Goal: Transaction & Acquisition: Purchase product/service

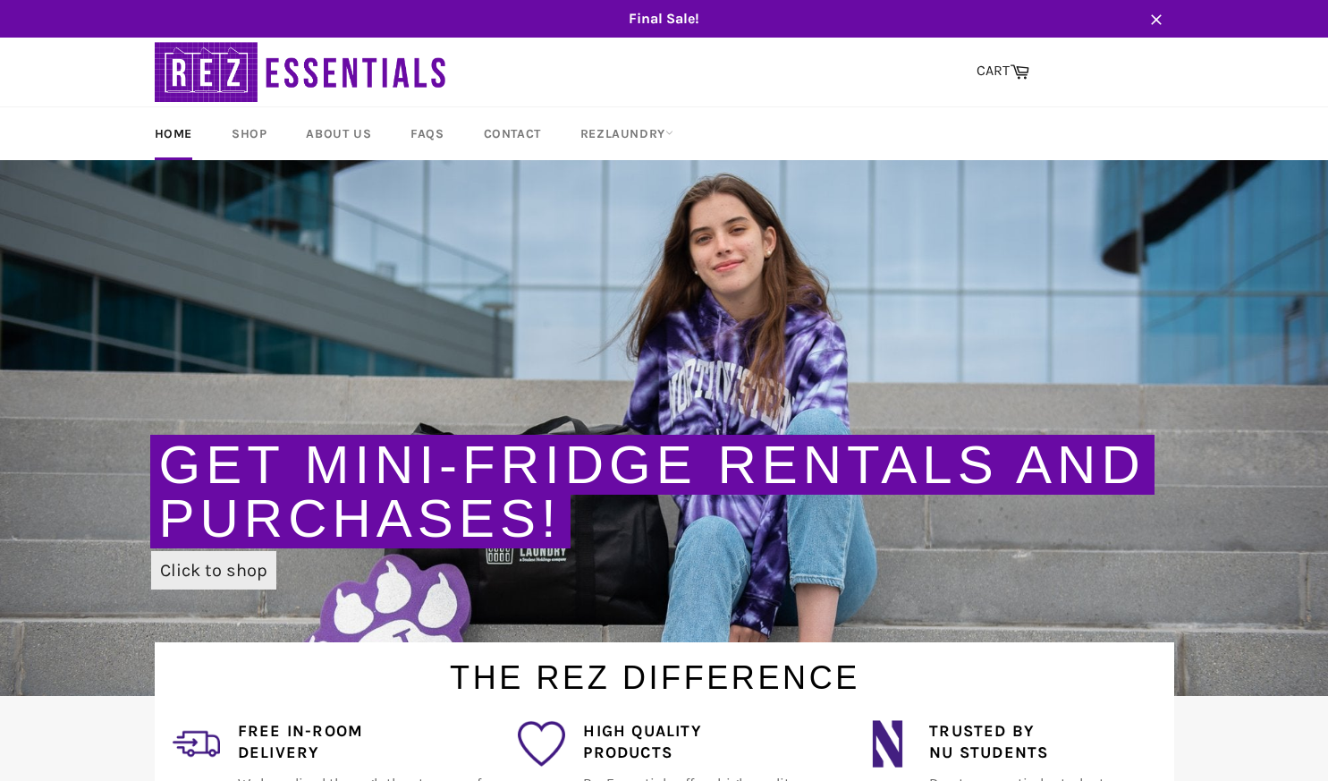
click at [213, 573] on link "Click to shop" at bounding box center [213, 570] width 125 height 38
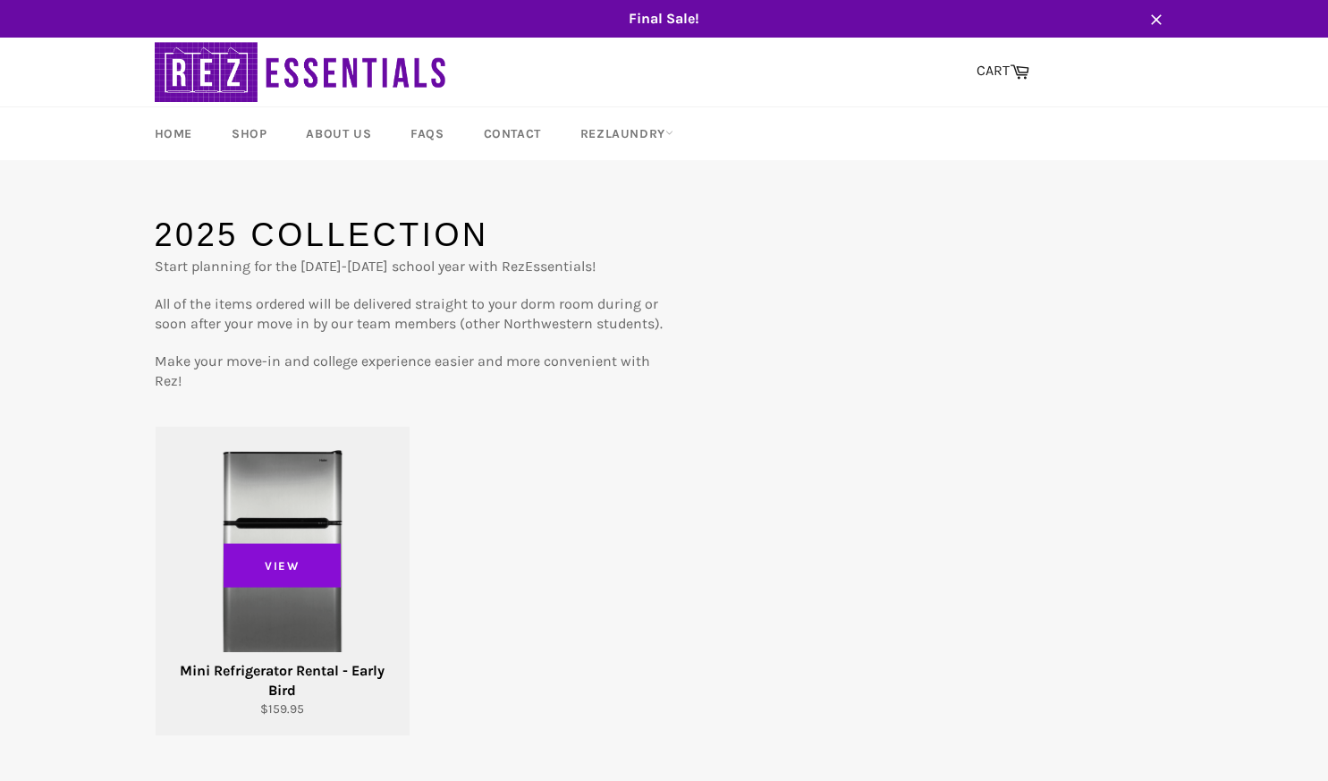
click at [255, 577] on span "View" at bounding box center [283, 565] width 118 height 45
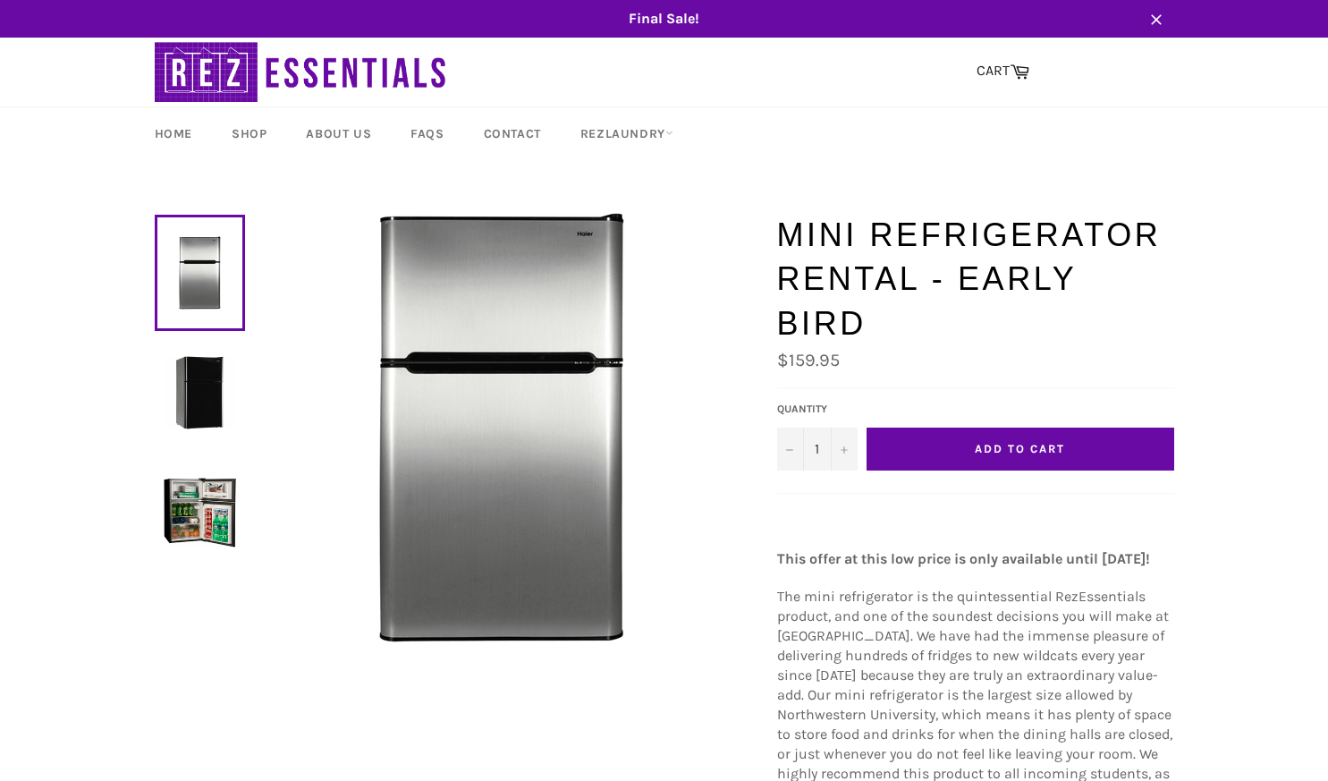
click at [199, 440] on link at bounding box center [200, 393] width 90 height 116
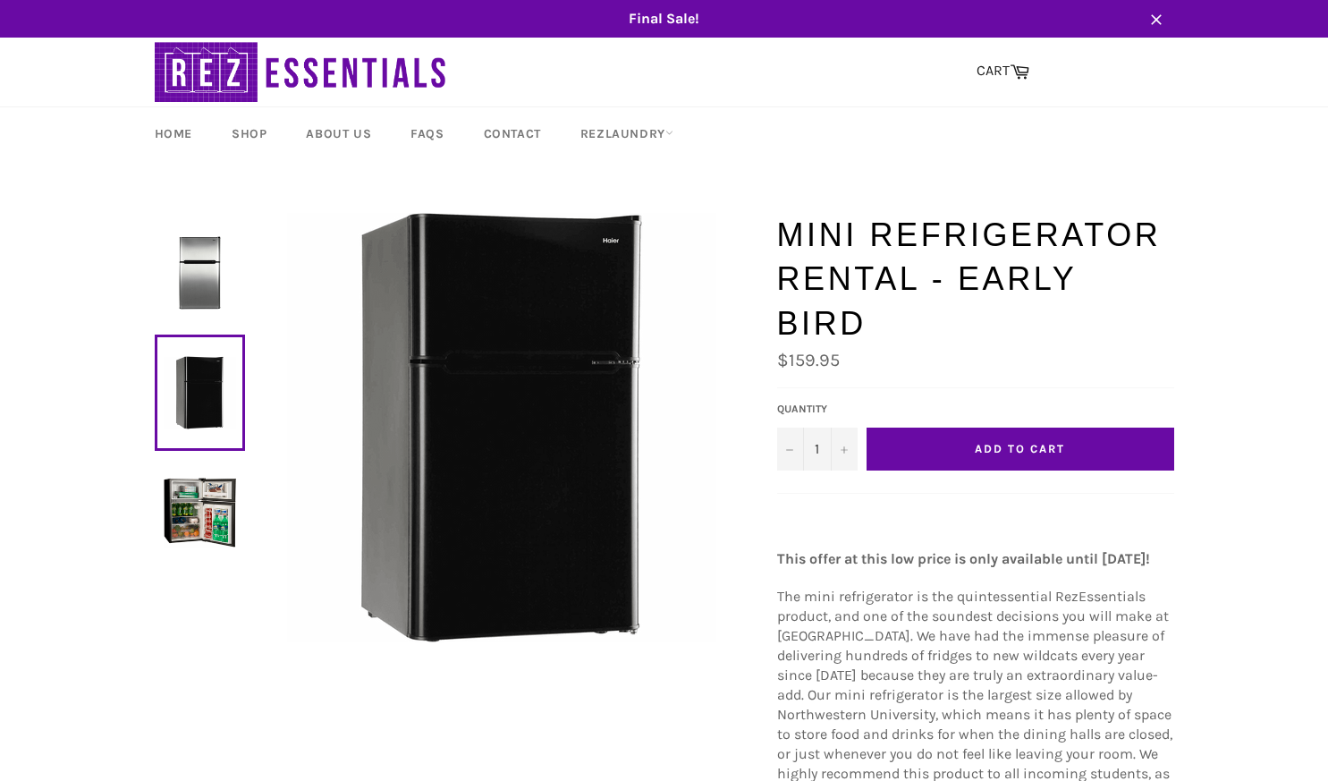
click at [191, 489] on img at bounding box center [200, 512] width 72 height 72
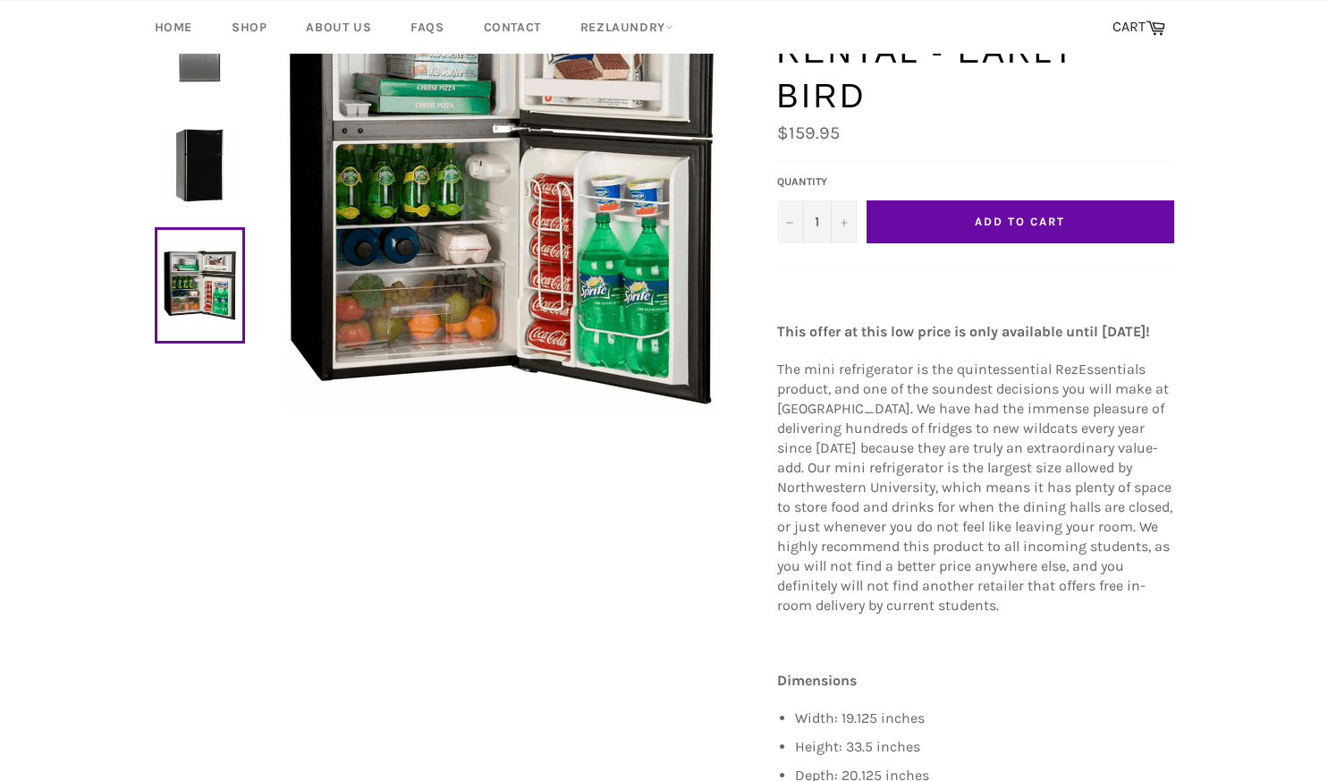
scroll to position [223, 0]
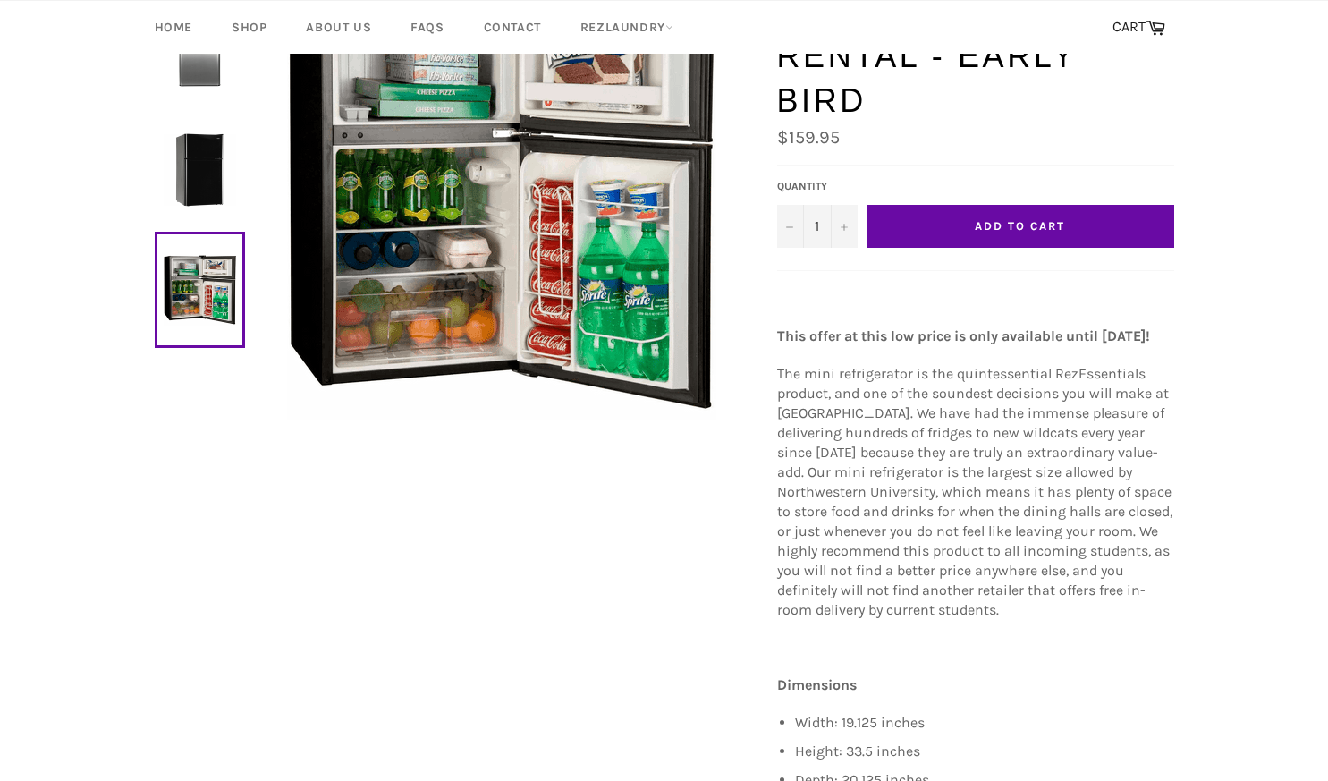
click at [211, 179] on img at bounding box center [200, 169] width 72 height 72
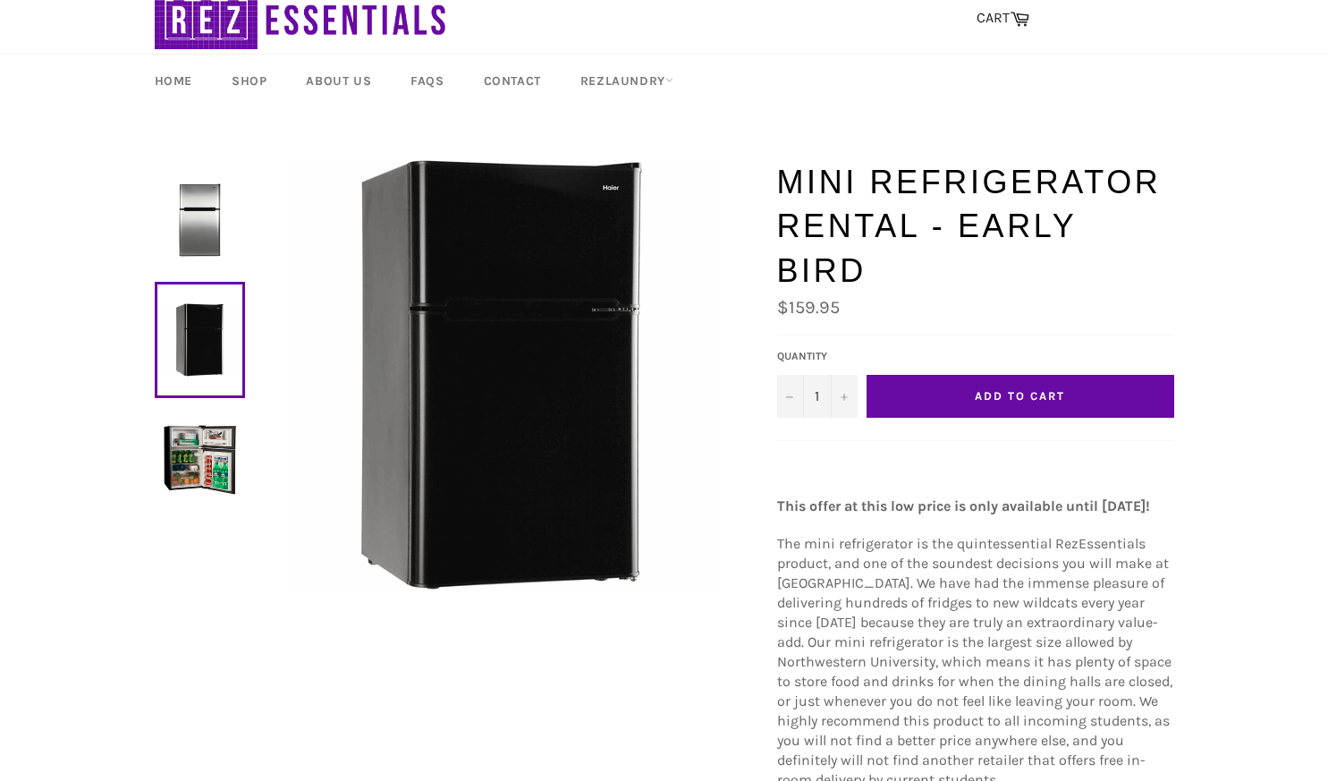
scroll to position [41, 0]
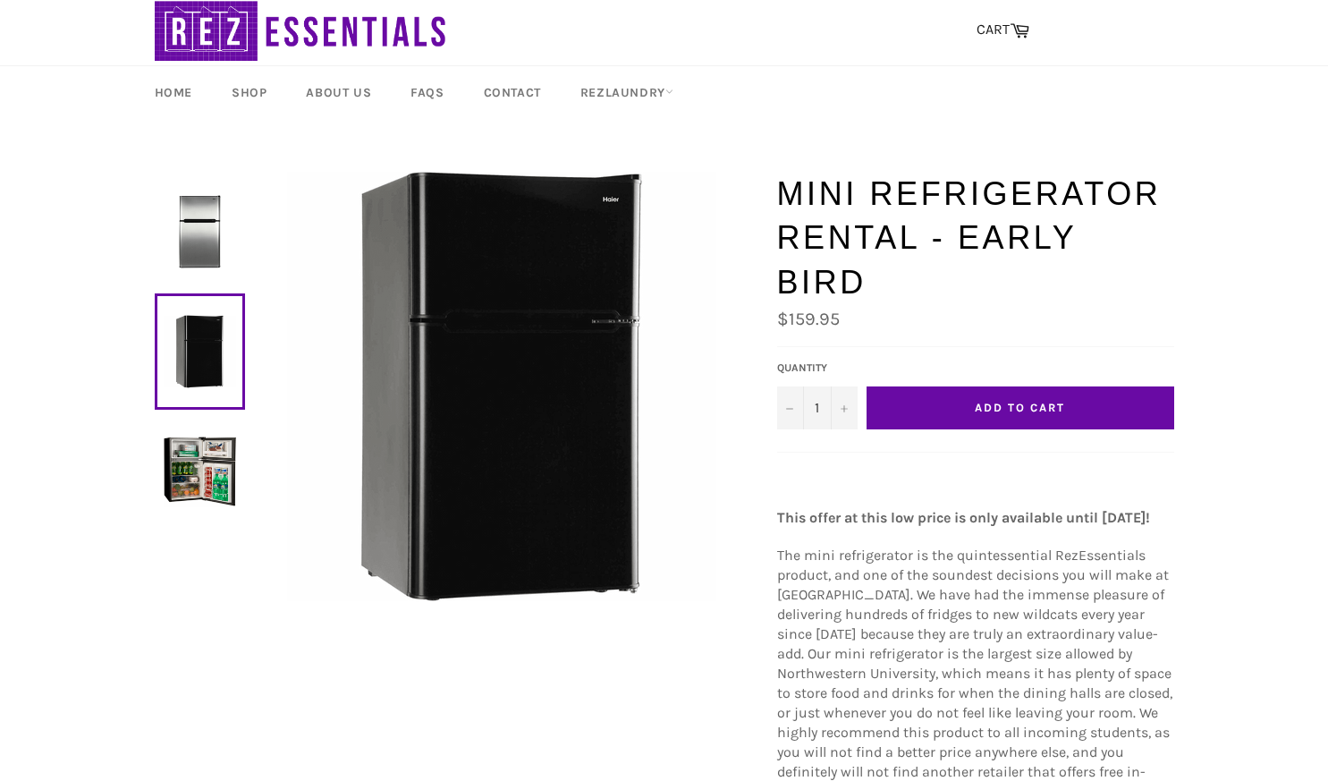
click at [199, 225] on img at bounding box center [200, 231] width 72 height 72
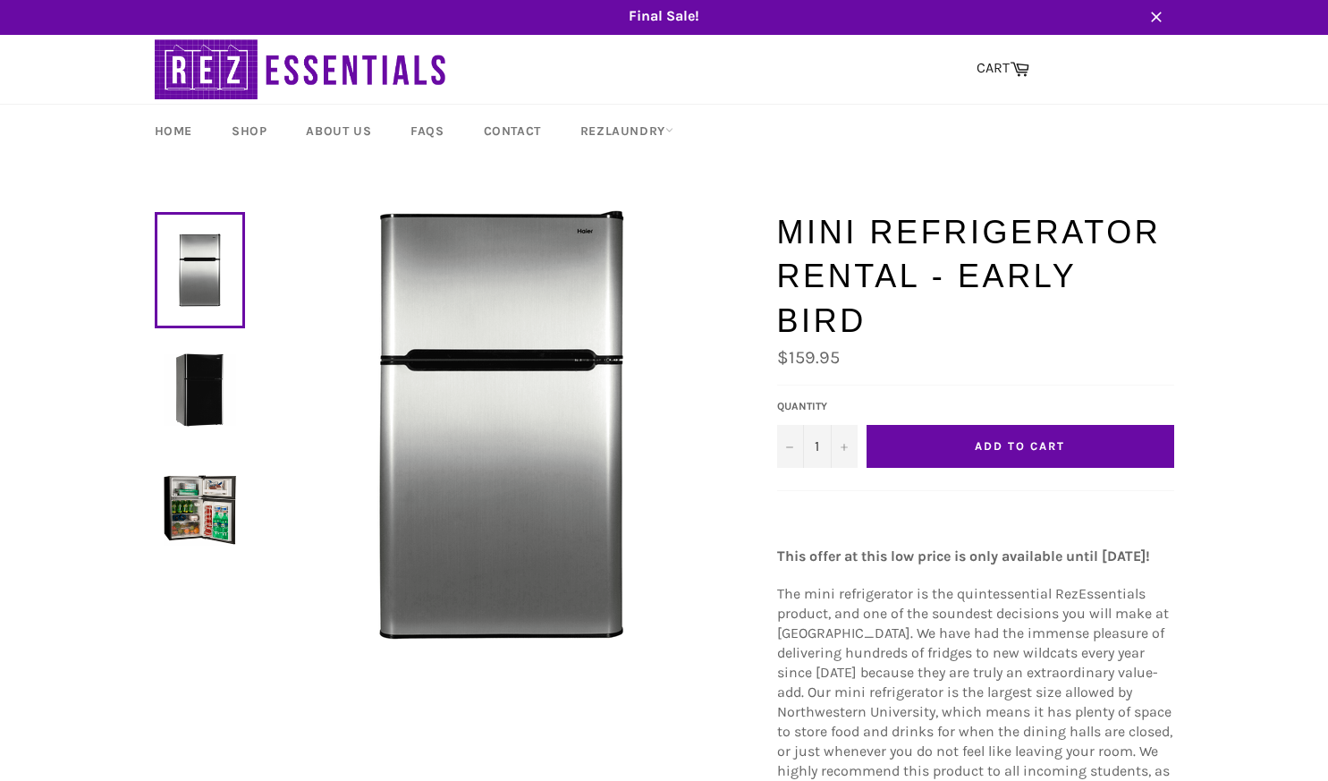
scroll to position [0, 0]
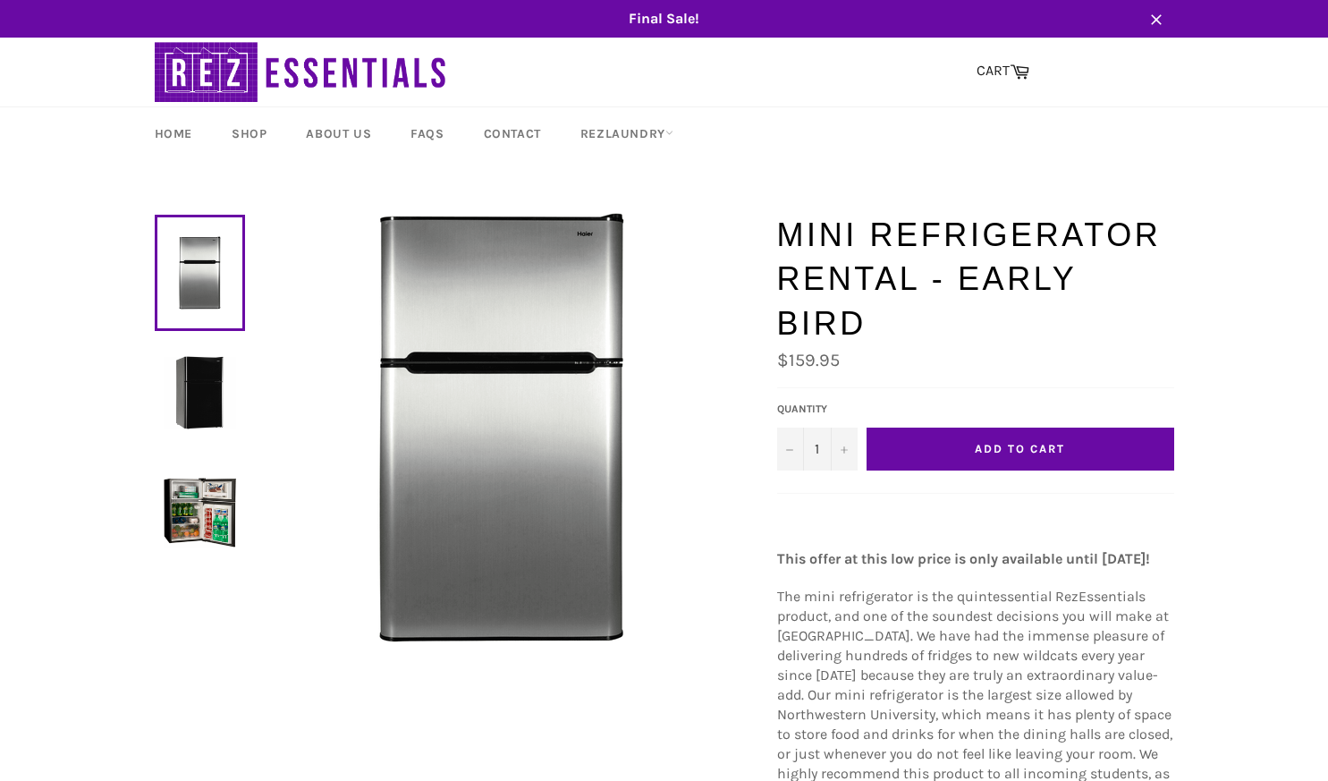
click at [997, 443] on span "Add to Cart" at bounding box center [1019, 448] width 89 height 13
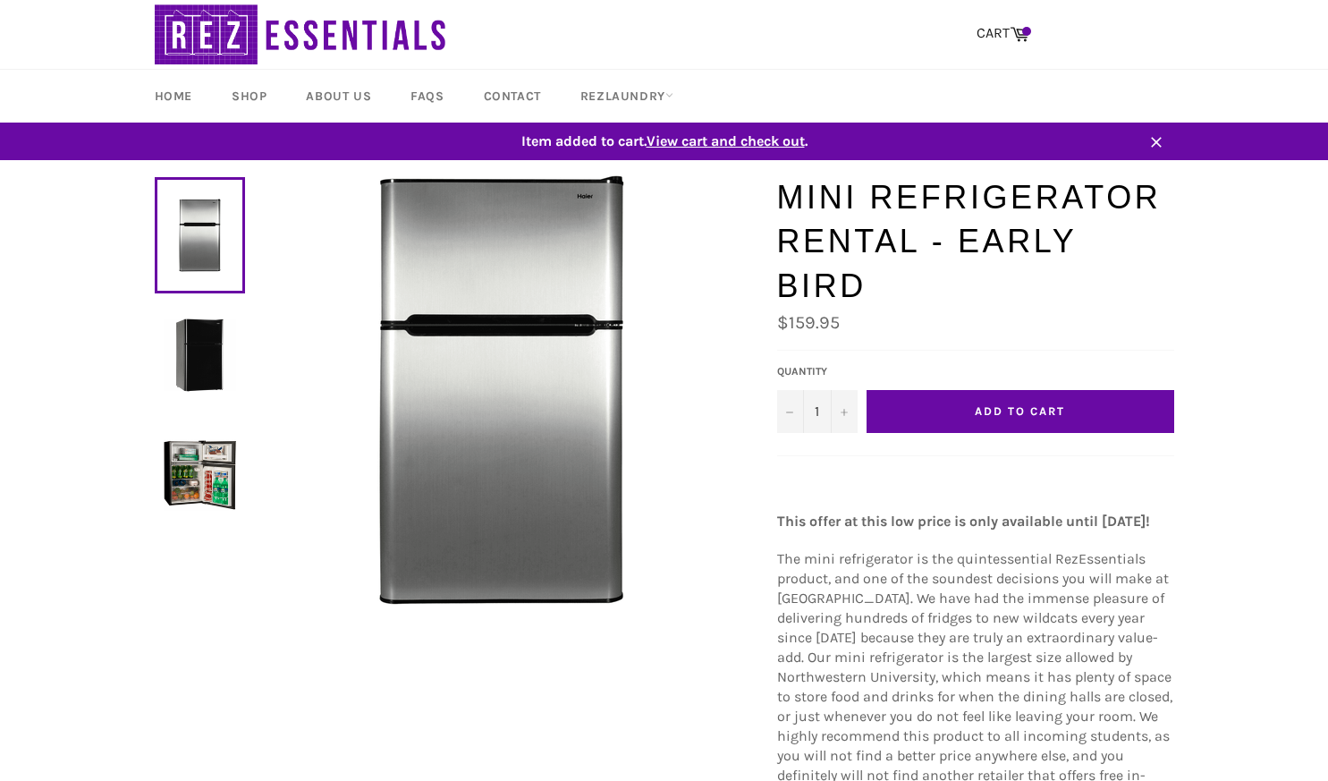
click at [747, 141] on span "View cart and check out" at bounding box center [726, 140] width 158 height 17
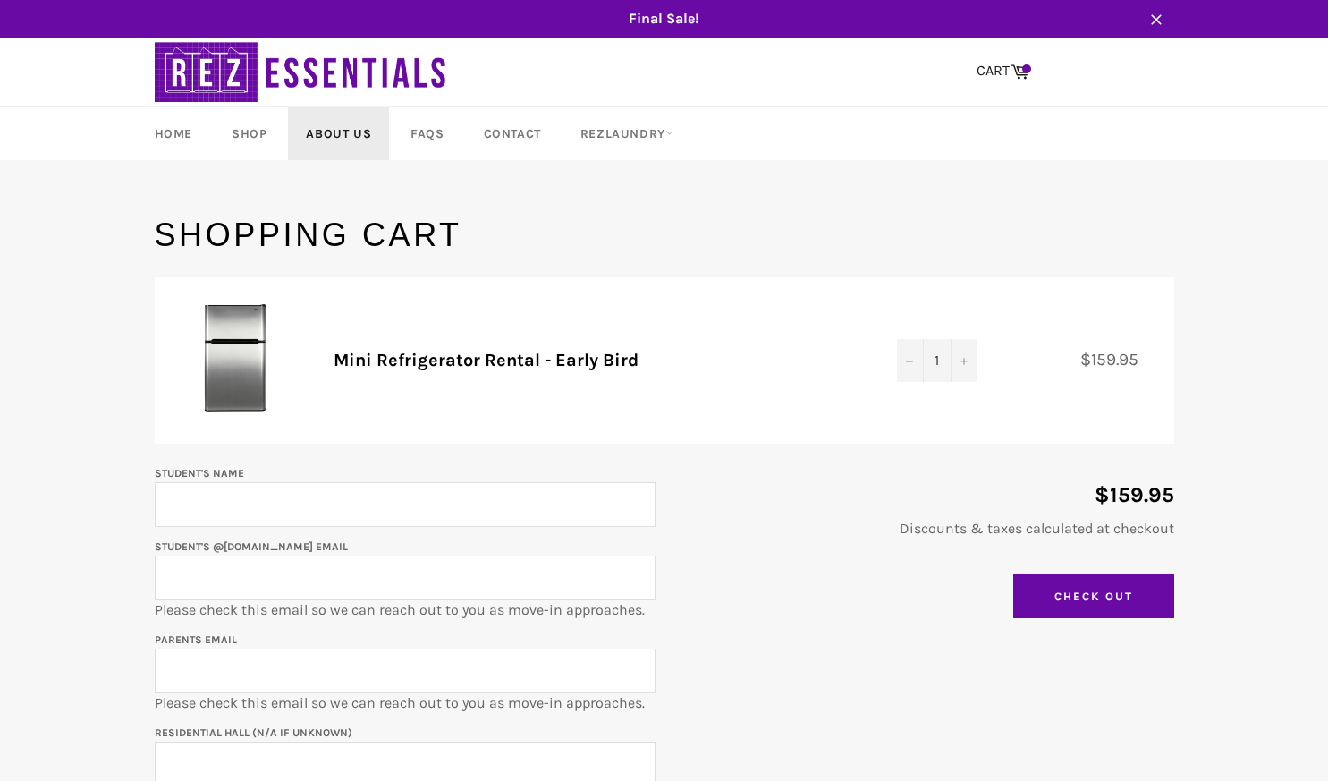
click at [352, 135] on link "About Us" at bounding box center [338, 133] width 101 height 53
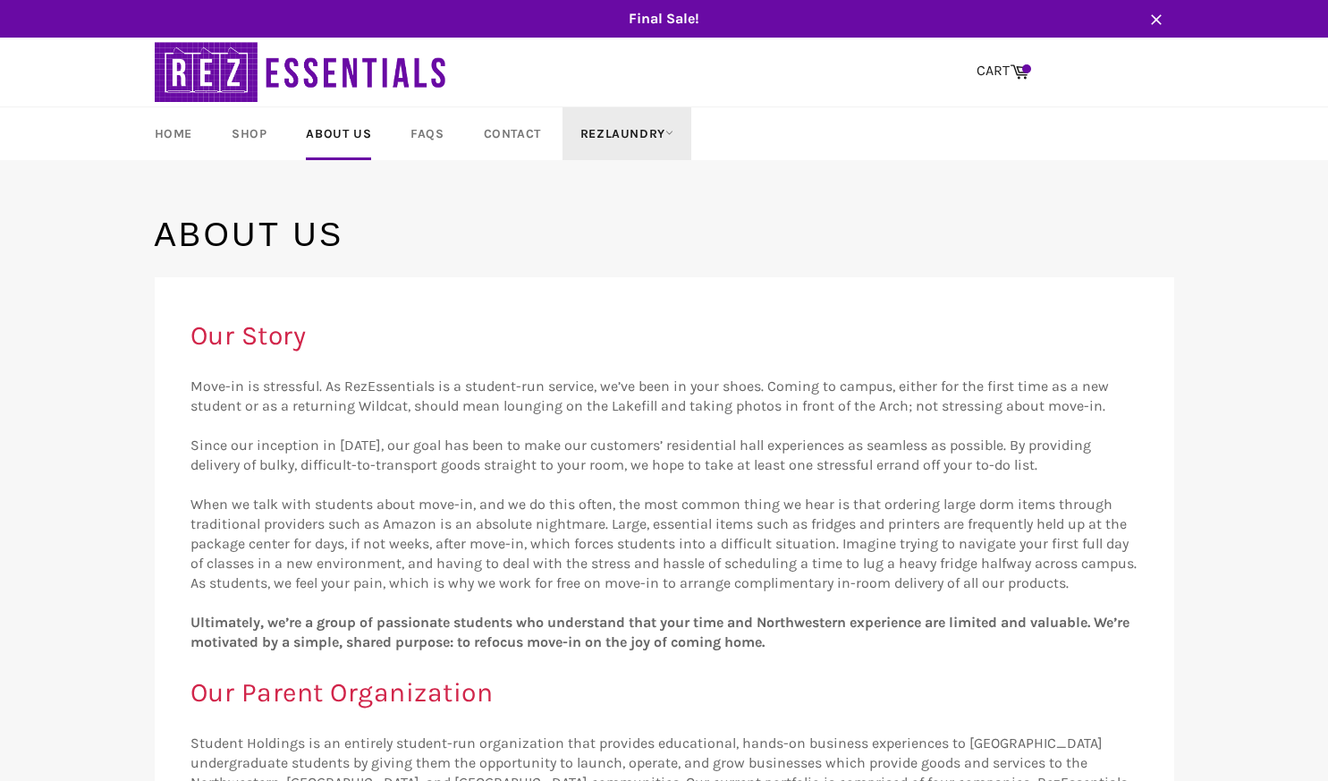
click at [613, 126] on link "RezLaundry" at bounding box center [627, 133] width 129 height 53
click at [606, 233] on link "Laundry Plans" at bounding box center [648, 237] width 152 height 29
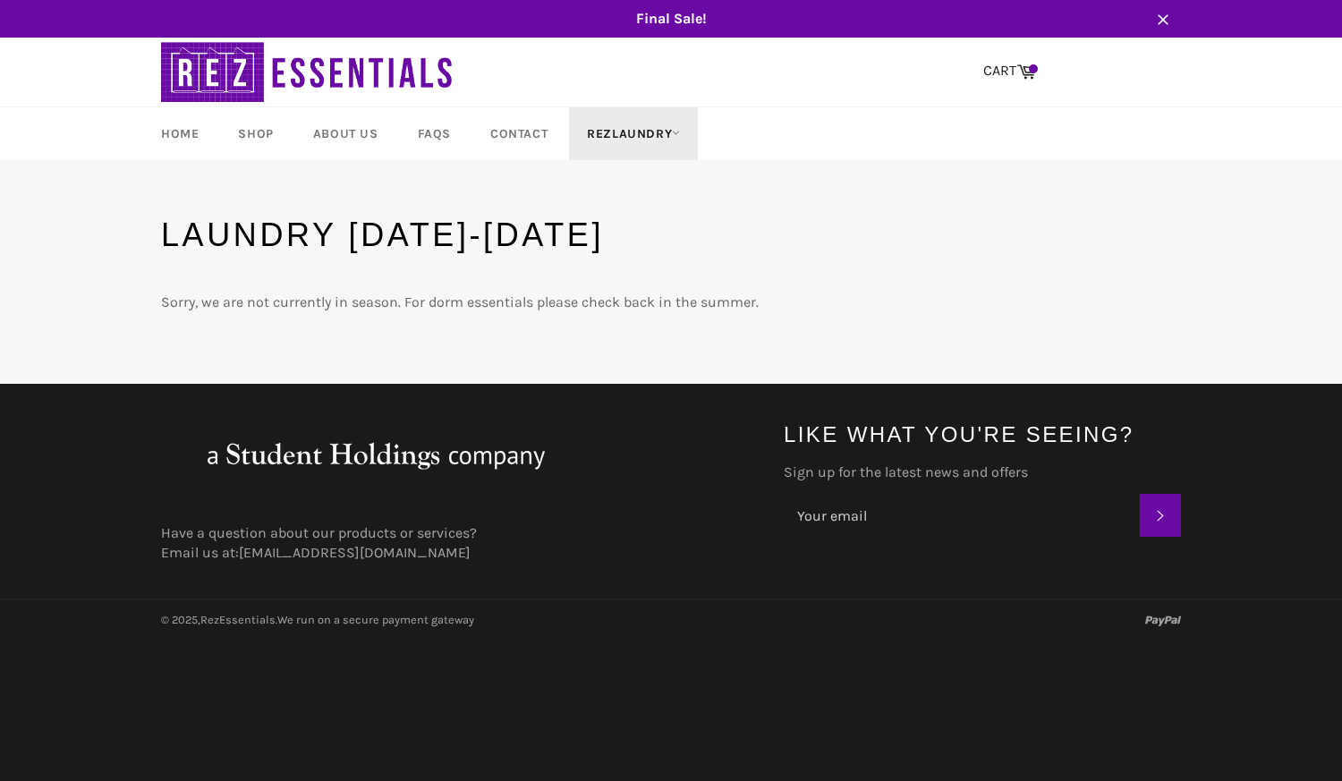
click at [621, 132] on link "RezLaundry" at bounding box center [633, 133] width 129 height 53
click at [624, 274] on link "How It Works" at bounding box center [654, 265] width 152 height 29
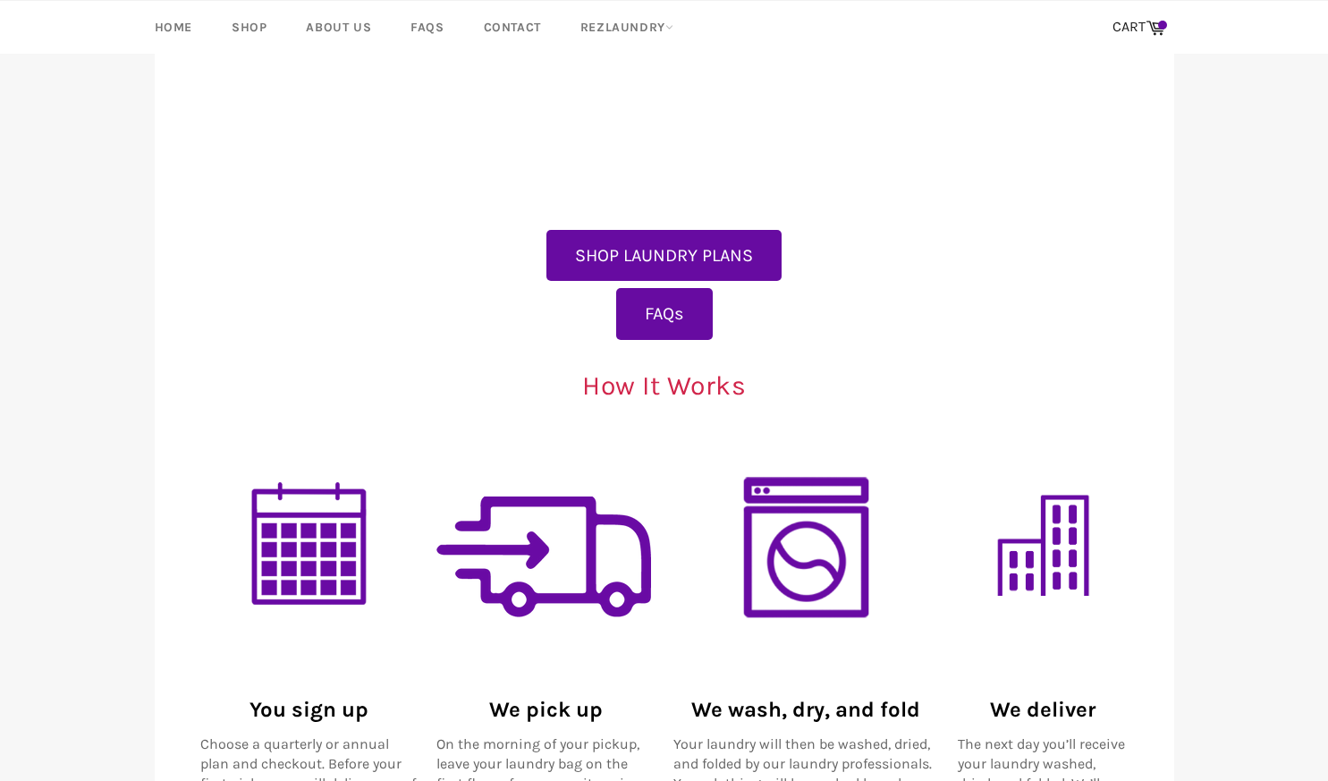
scroll to position [632, 0]
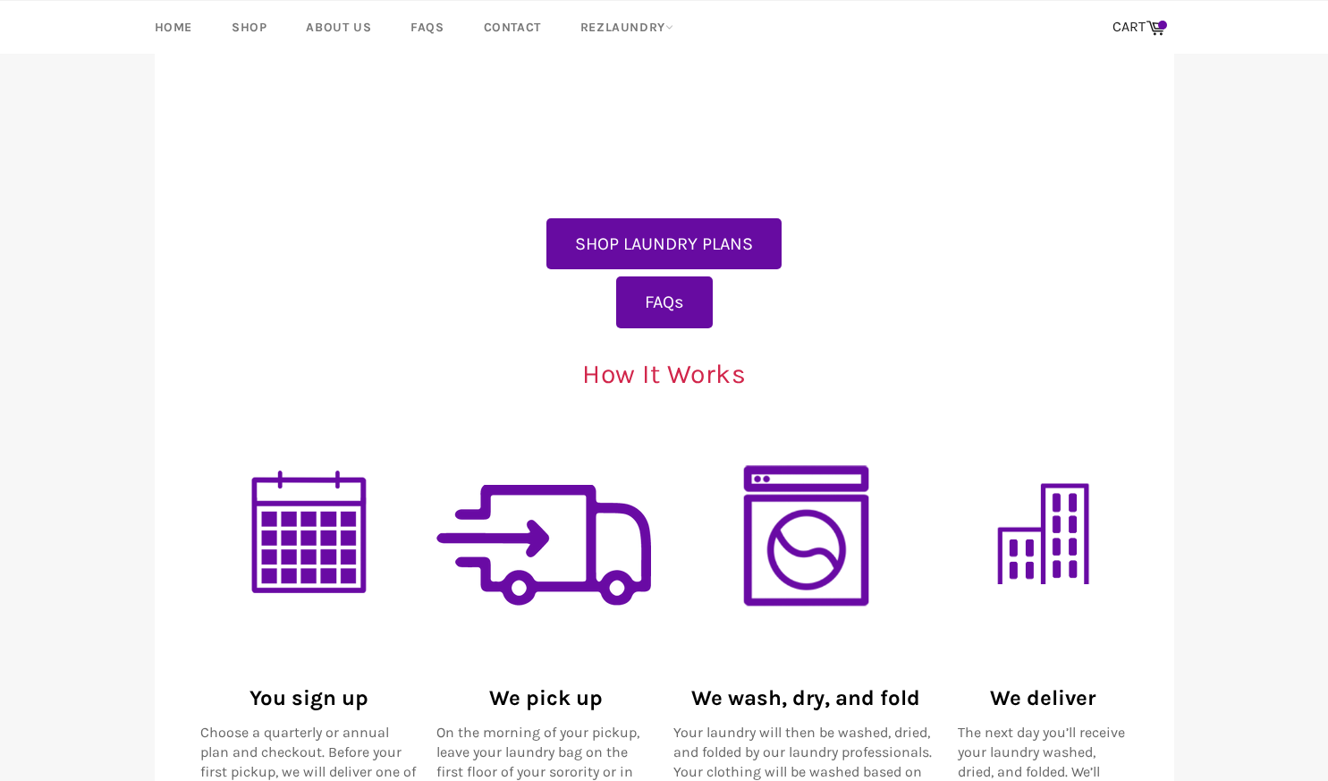
click at [637, 252] on button "SHOP LAUNDRY PLANS" at bounding box center [664, 244] width 235 height 52
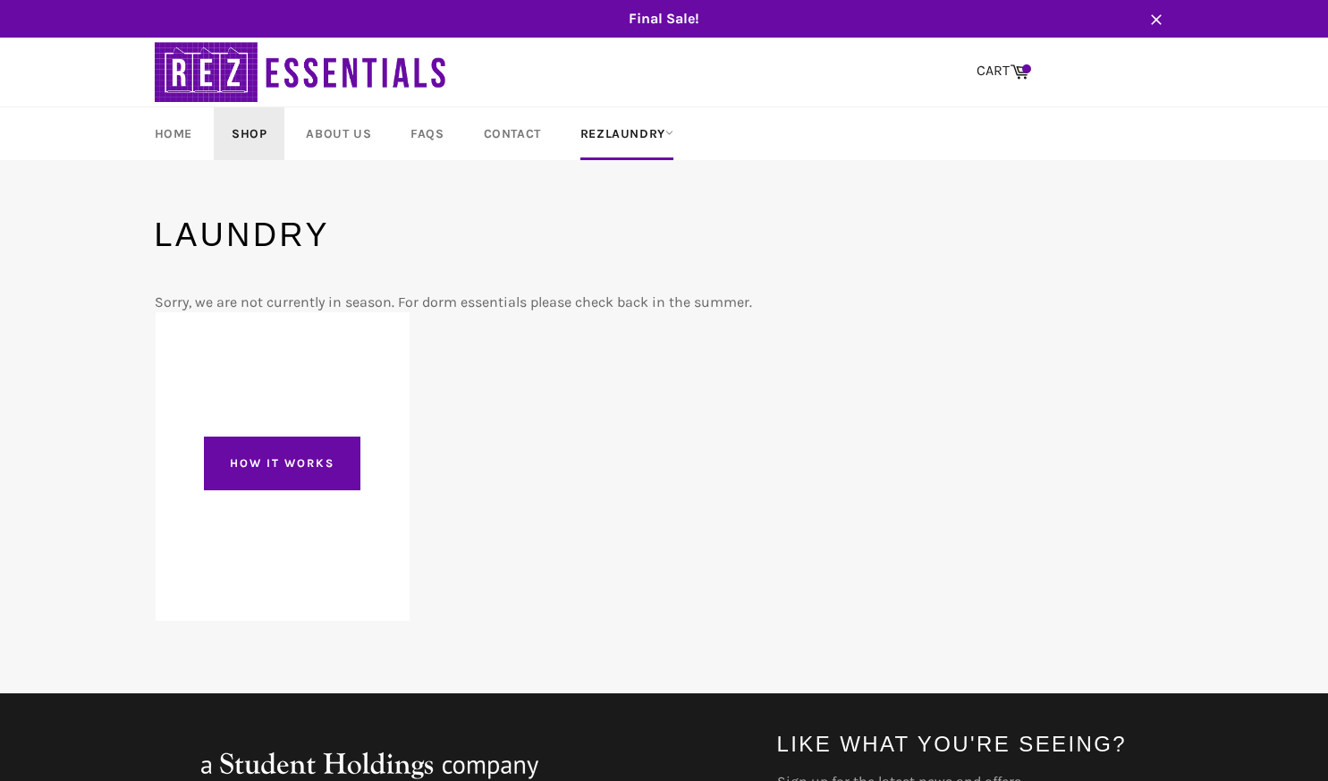
click at [251, 136] on link "Shop" at bounding box center [249, 133] width 71 height 53
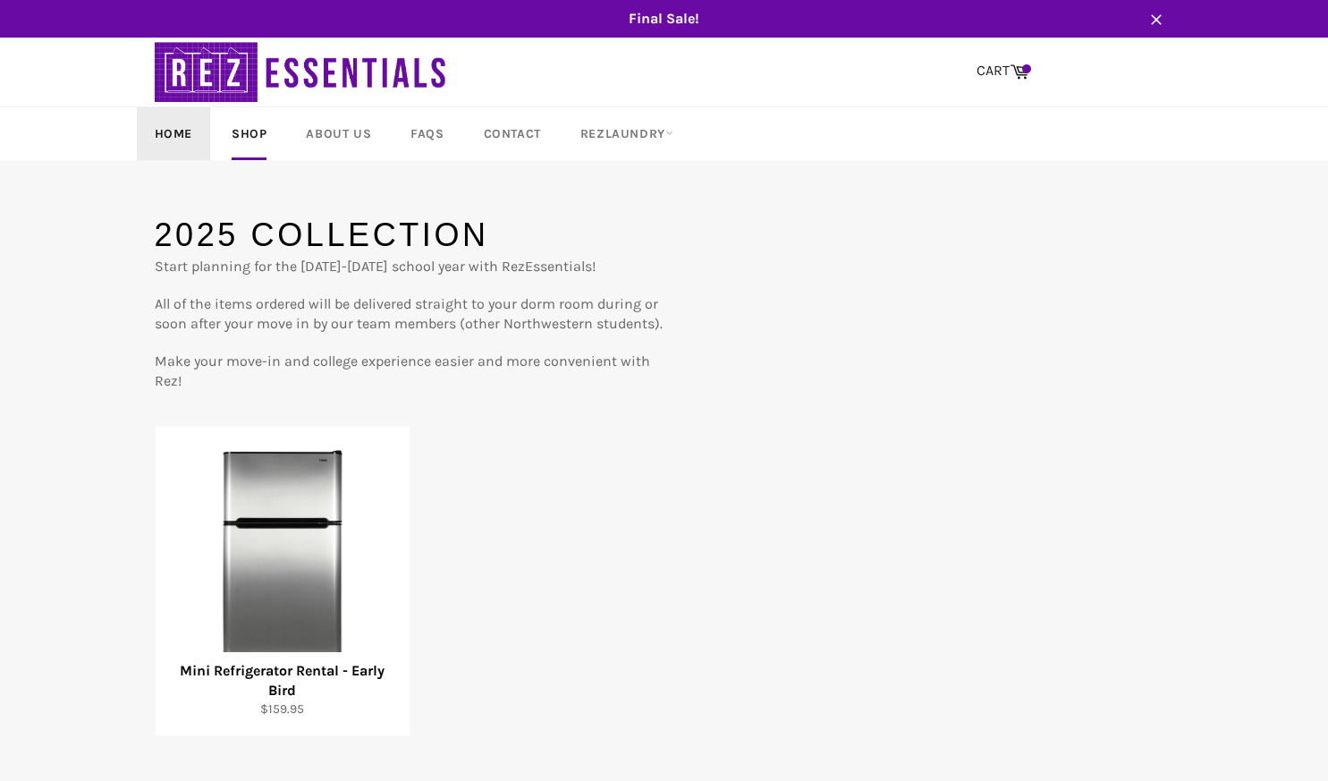
click at [158, 137] on link "Home" at bounding box center [173, 133] width 73 height 53
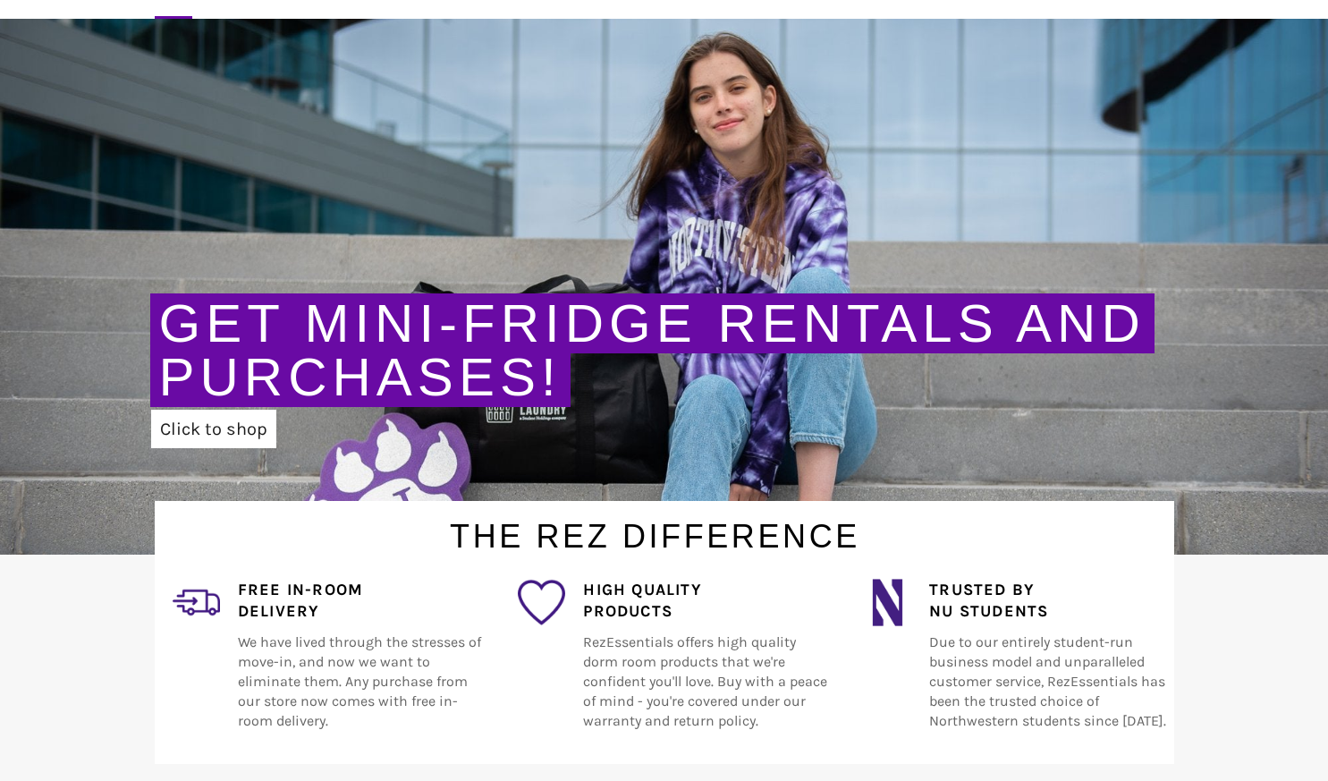
scroll to position [142, 0]
click at [318, 397] on link "Get Mini-Fridge Rentals and Purchases!" at bounding box center [652, 350] width 987 height 114
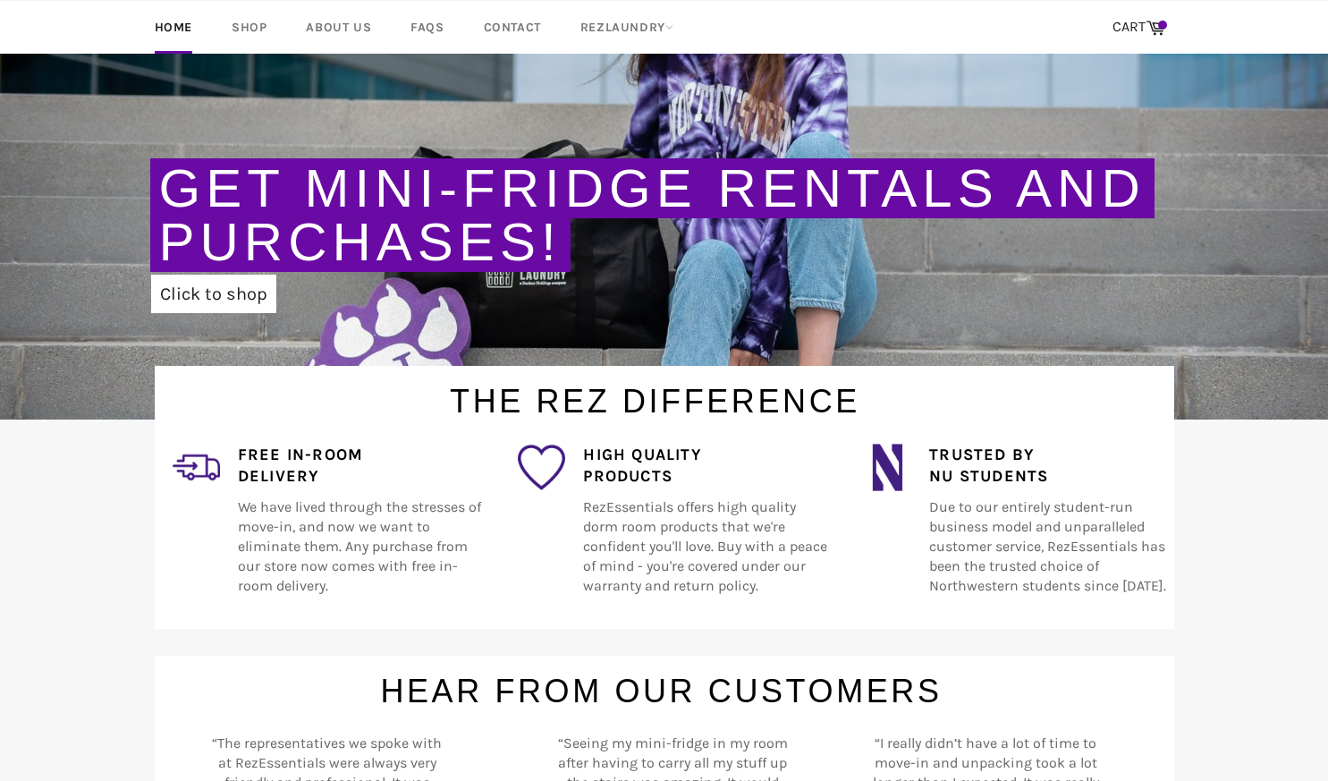
scroll to position [283, 0]
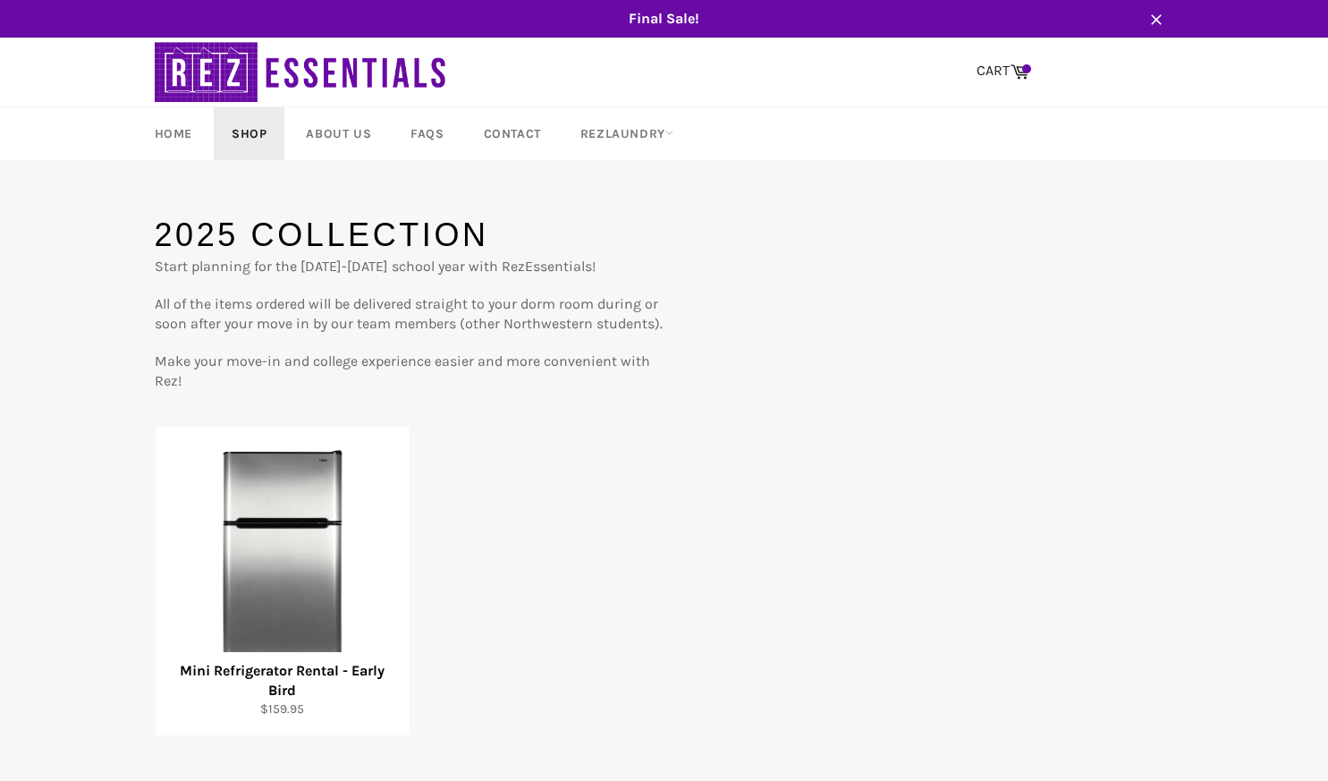
click at [250, 132] on link "Shop" at bounding box center [249, 133] width 71 height 53
click at [165, 142] on link "Home" at bounding box center [173, 133] width 73 height 53
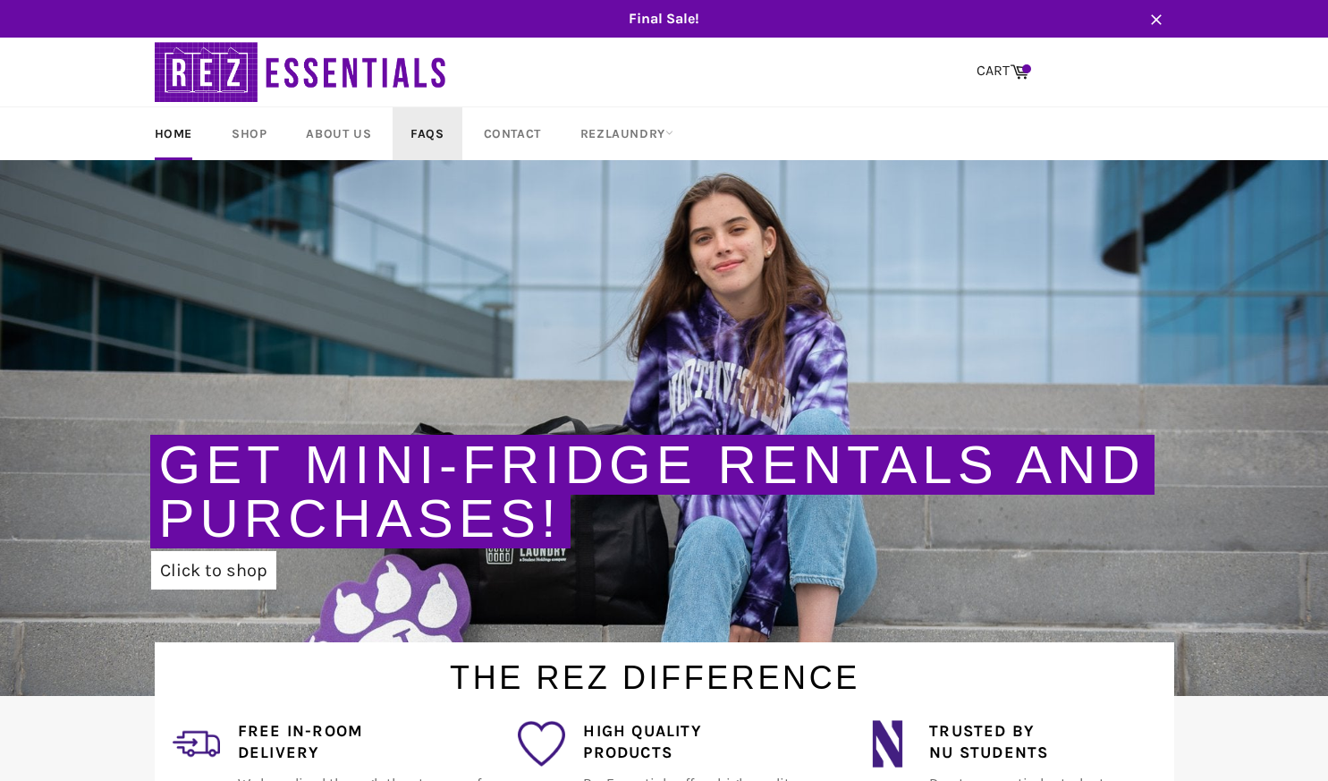
click at [434, 136] on link "FAQs" at bounding box center [427, 133] width 69 height 53
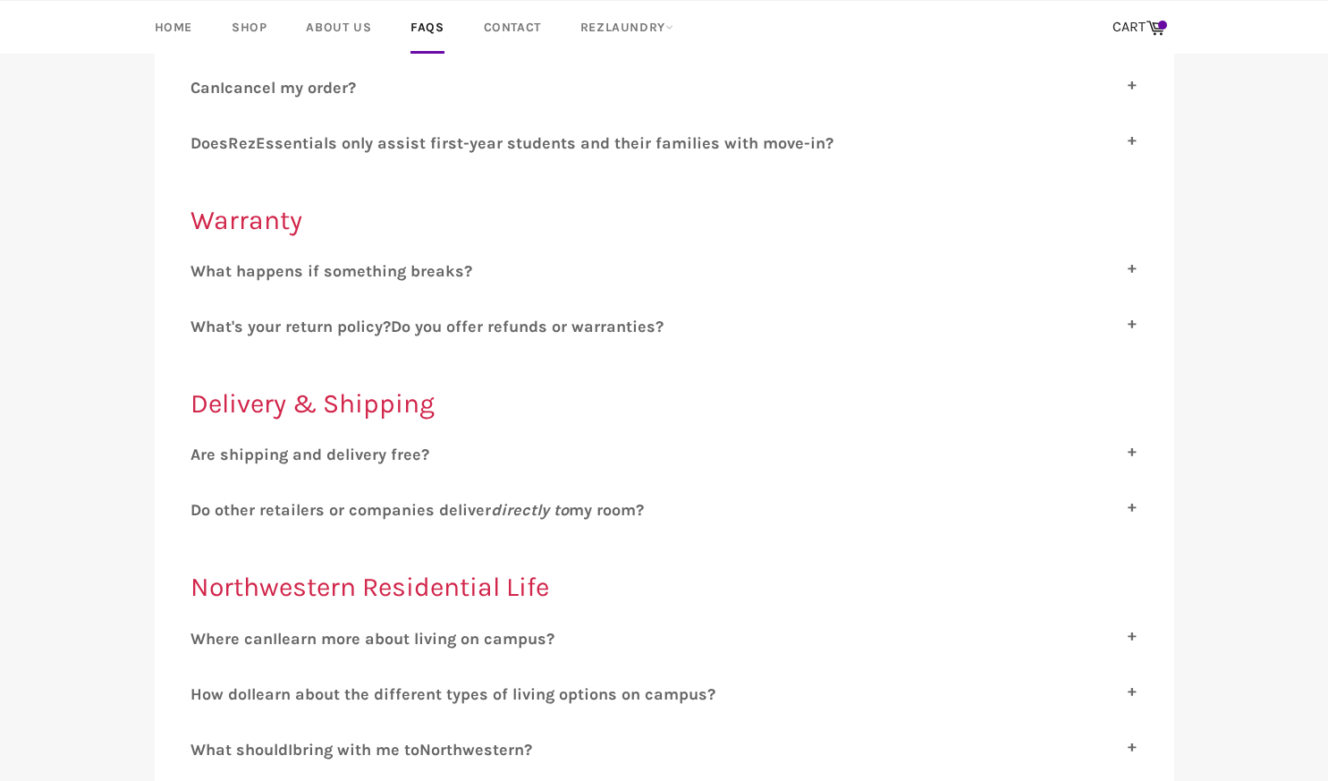
scroll to position [498, 0]
click at [367, 451] on span "re shipping and delivery free?" at bounding box center [314, 453] width 229 height 20
click at [202, 451] on input "A re shipping and delivery free?" at bounding box center [197, 449] width 12 height 12
checkbox input "true"
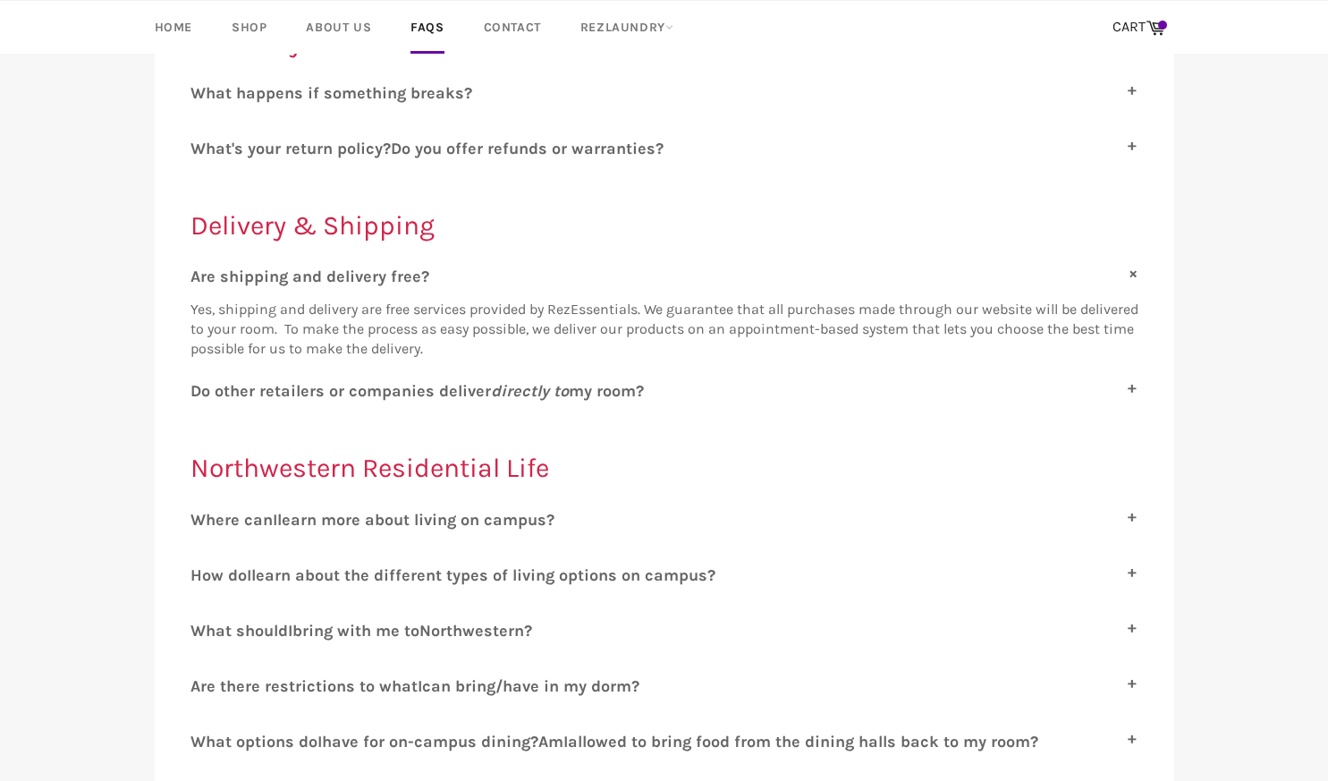
scroll to position [675, 0]
click at [387, 512] on span "learn more about living on campus?" at bounding box center [415, 519] width 277 height 20
click at [202, 512] on input "W here can I learn more about living on campus?" at bounding box center [197, 515] width 12 height 12
checkbox input "true"
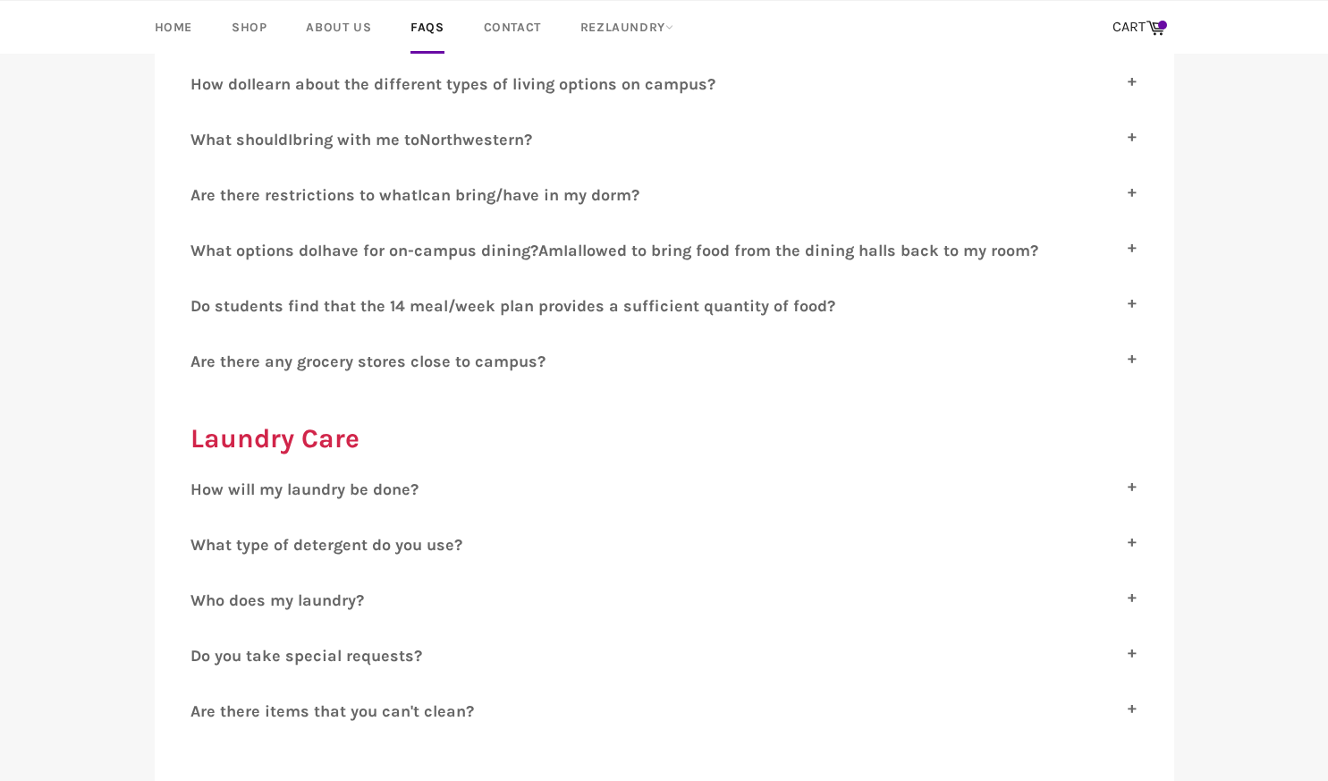
scroll to position [1226, 0]
click at [391, 479] on span "ow will my laundry be done?" at bounding box center [310, 489] width 216 height 20
click at [202, 479] on input "H ow will my laundry be done?" at bounding box center [197, 485] width 12 height 12
checkbox input "true"
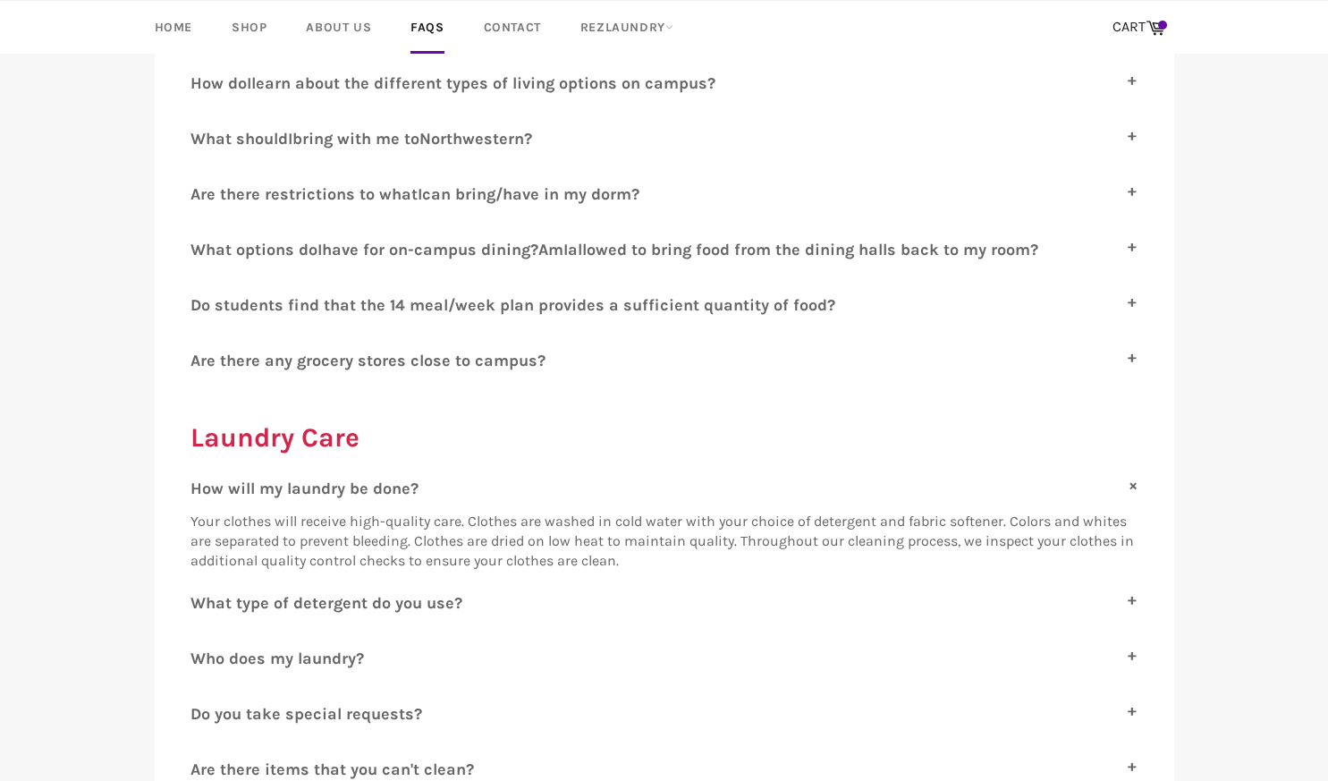
click at [386, 593] on span "hat type of detergent do you use?" at bounding box center [334, 603] width 257 height 20
click at [202, 593] on input "W hat type of detergent do you use?" at bounding box center [197, 599] width 12 height 12
checkbox input "true"
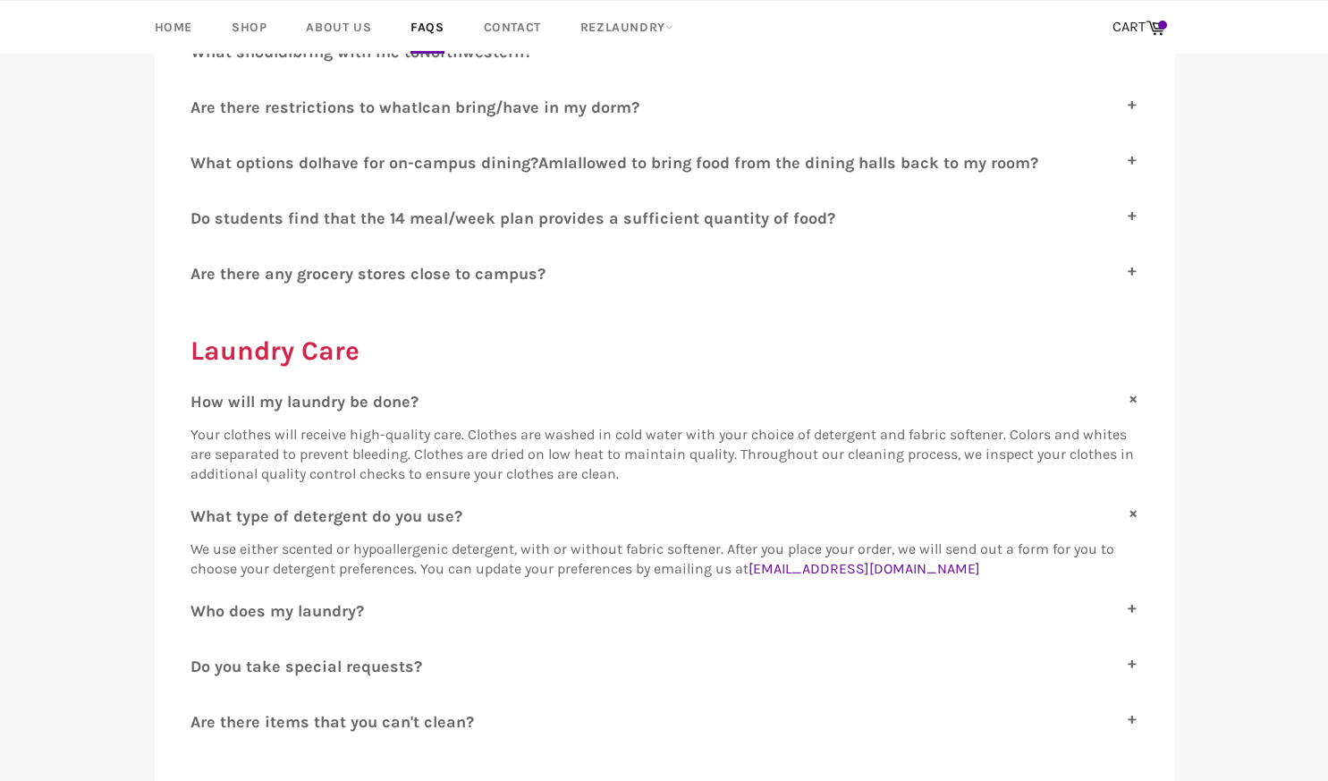
scroll to position [1313, 0]
click at [335, 600] on span "ho does my laundry?" at bounding box center [285, 610] width 158 height 20
click at [202, 600] on input "W ho does my laundry?" at bounding box center [197, 606] width 12 height 12
checkbox input "true"
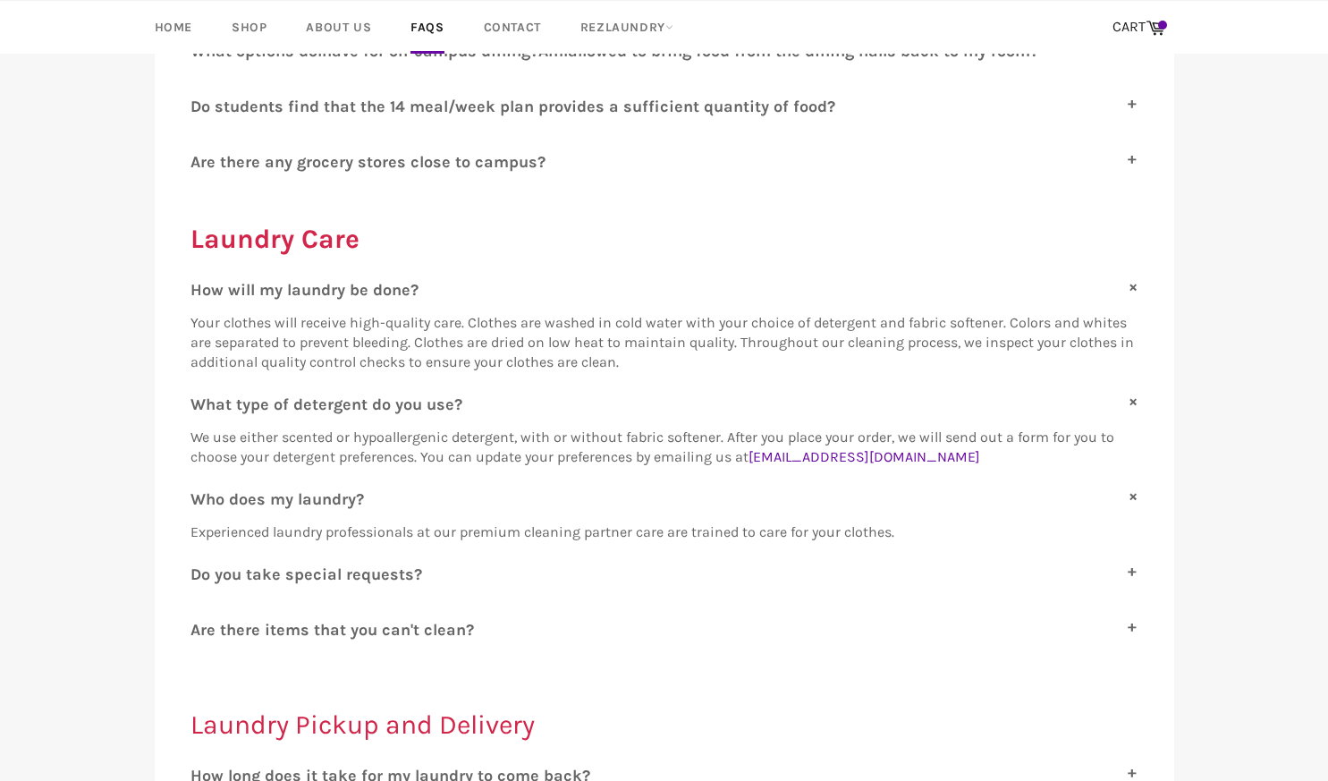
scroll to position [1425, 0]
click at [344, 564] on span "o you take special requests?" at bounding box center [311, 574] width 221 height 20
click at [202, 564] on input "D o you take special requests?" at bounding box center [197, 570] width 12 height 12
checkbox input "true"
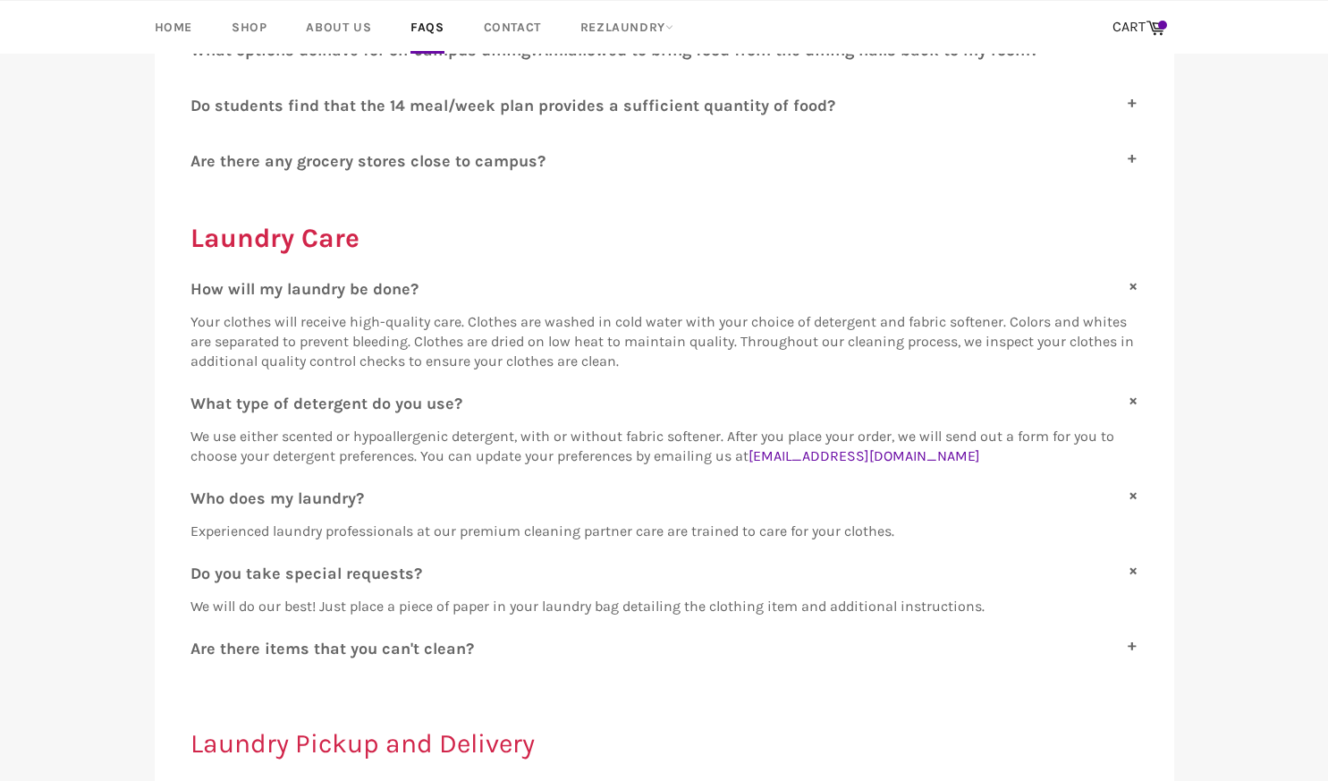
click at [356, 639] on span "re there items that you can't clean?" at bounding box center [337, 649] width 274 height 20
click at [202, 639] on input "A re there items that you can't clean?" at bounding box center [197, 645] width 12 height 12
click at [356, 639] on span "re there items that you can't clean?" at bounding box center [337, 649] width 274 height 20
click at [202, 639] on input "A re there items that you can't clean?" at bounding box center [197, 645] width 12 height 12
checkbox input "false"
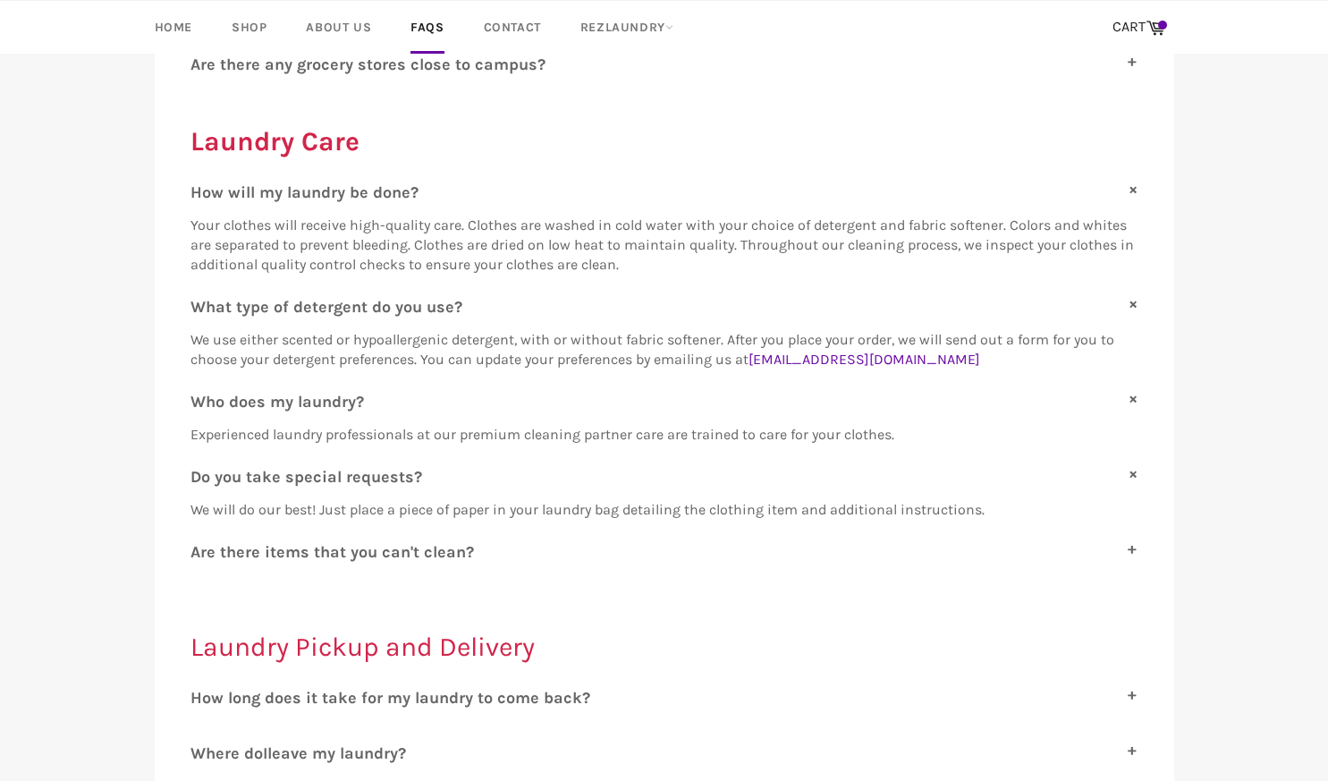
scroll to position [1523, 0]
click at [369, 687] on span "ow long does it take for my laundry to come back?" at bounding box center [396, 697] width 388 height 20
click at [202, 687] on input "H ow long does it take for my laundry to come back?" at bounding box center [197, 693] width 12 height 12
checkbox input "true"
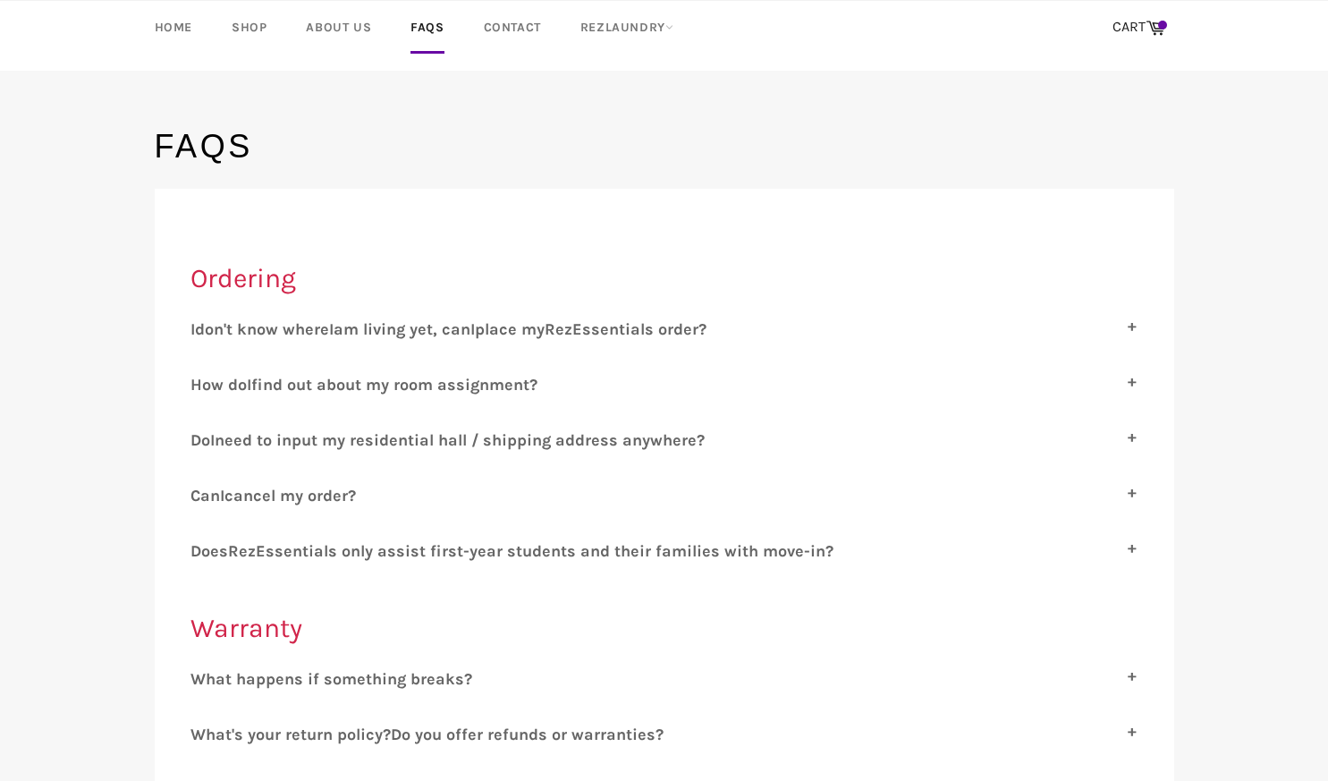
scroll to position [0, 0]
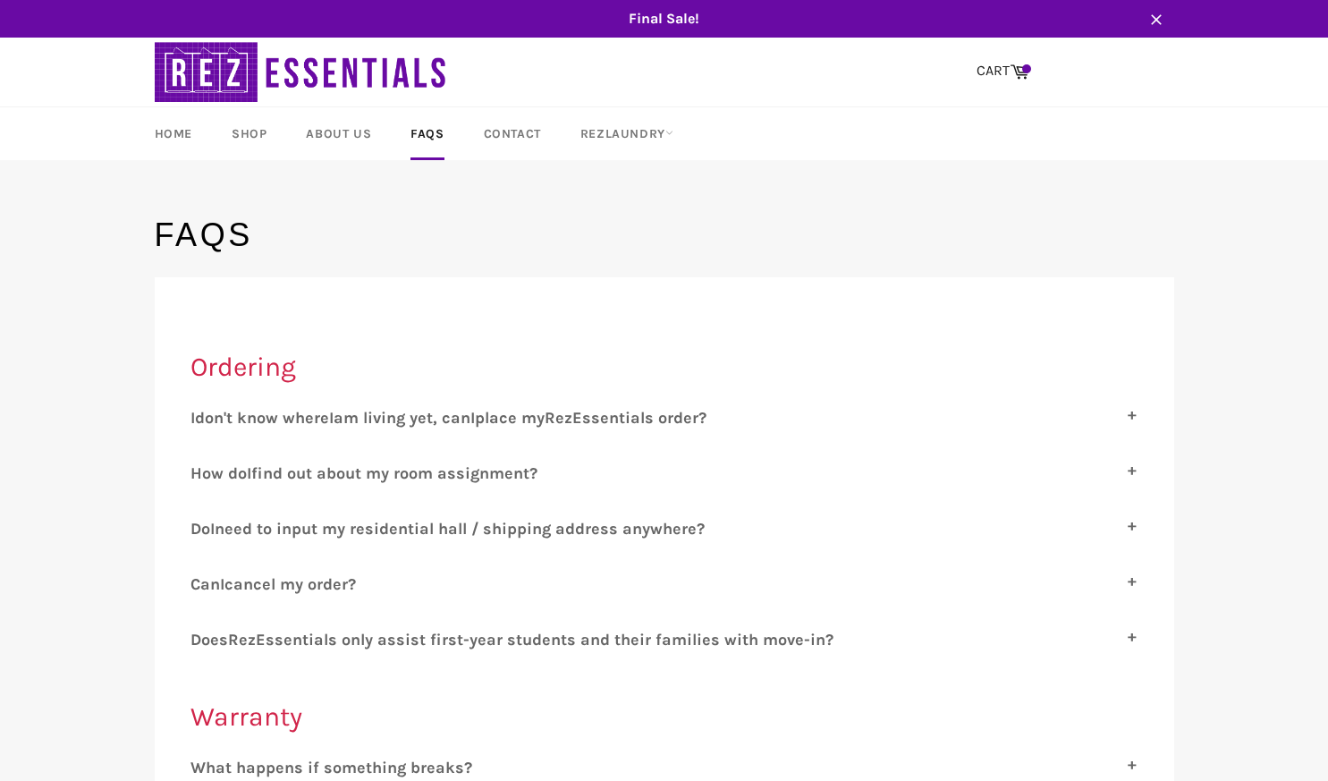
click at [360, 471] on span "find out about my room assignment?" at bounding box center [394, 473] width 286 height 20
click at [202, 471] on input "H ow do I find out about my room assignment?" at bounding box center [197, 469] width 12 height 12
checkbox input "true"
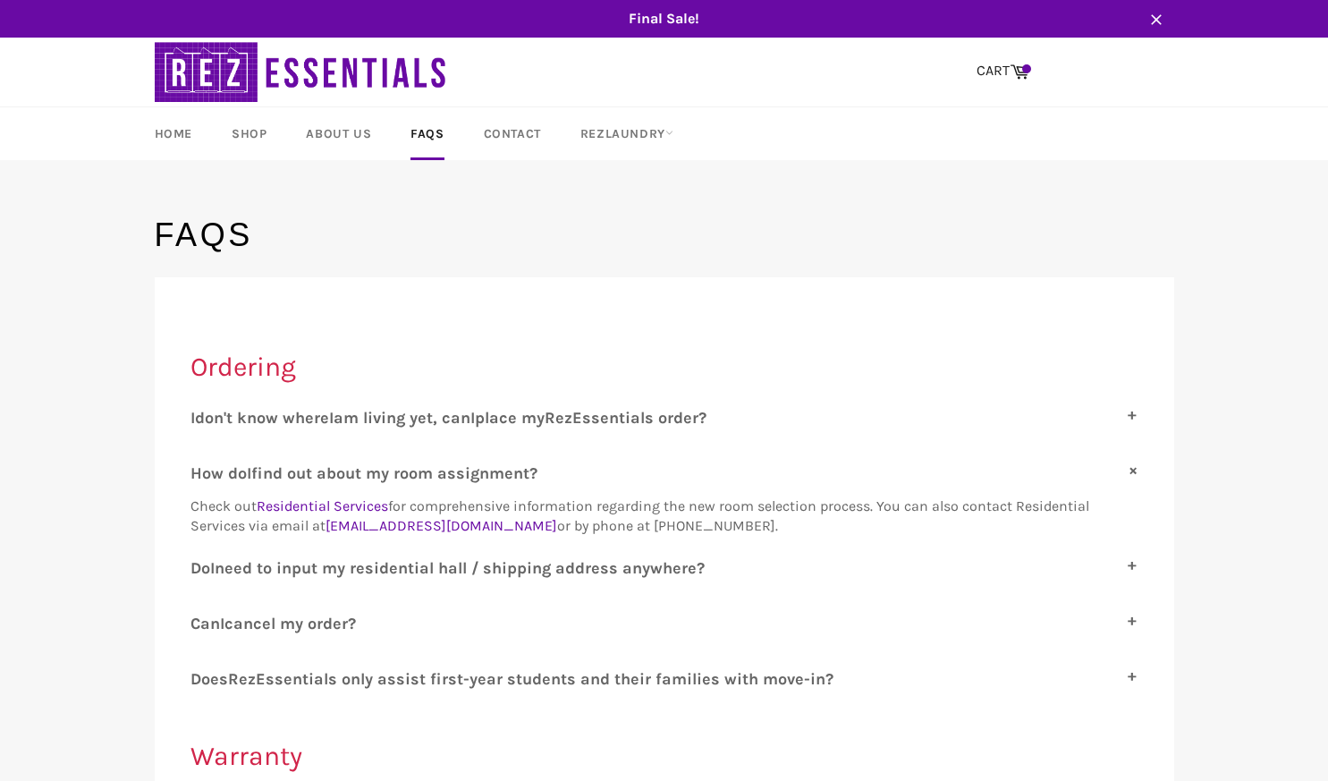
click at [700, 414] on span "ssentials order?" at bounding box center [644, 418] width 124 height 20
click at [202, 414] on input "I don't know where I am living yet, can I place my R ez E ssentials order?" at bounding box center [197, 414] width 12 height 12
checkbox input "true"
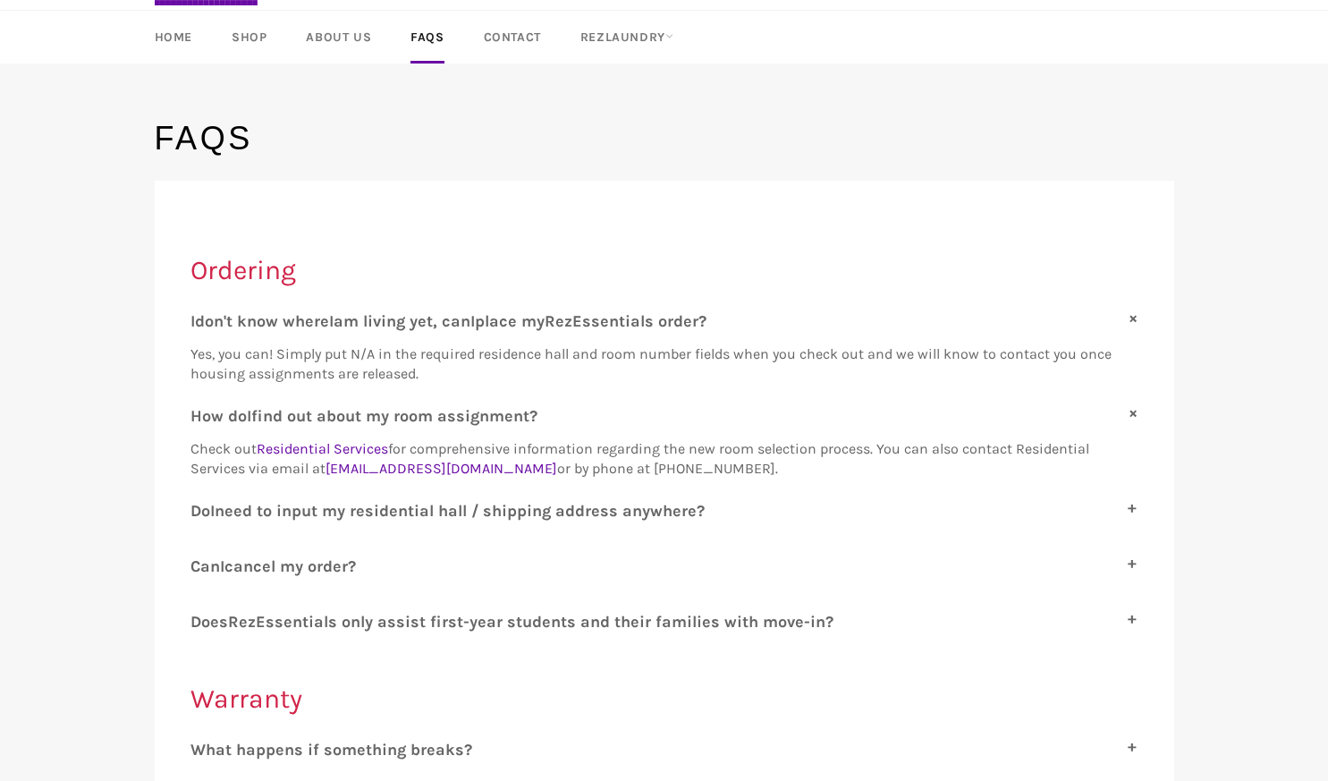
scroll to position [104, 0]
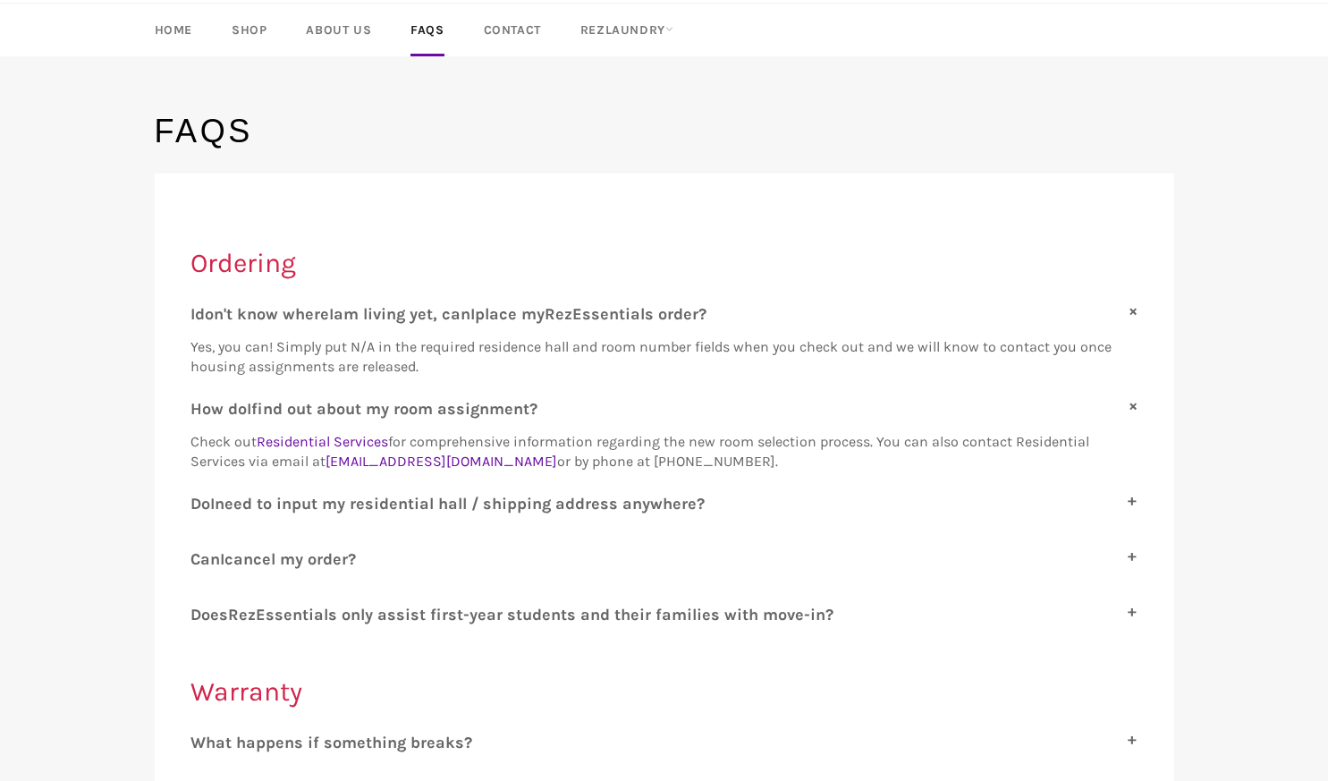
click at [346, 563] on span "cancel my order?" at bounding box center [291, 559] width 132 height 20
click at [202, 561] on input "C an I cancel my order?" at bounding box center [197, 555] width 12 height 12
checkbox input "true"
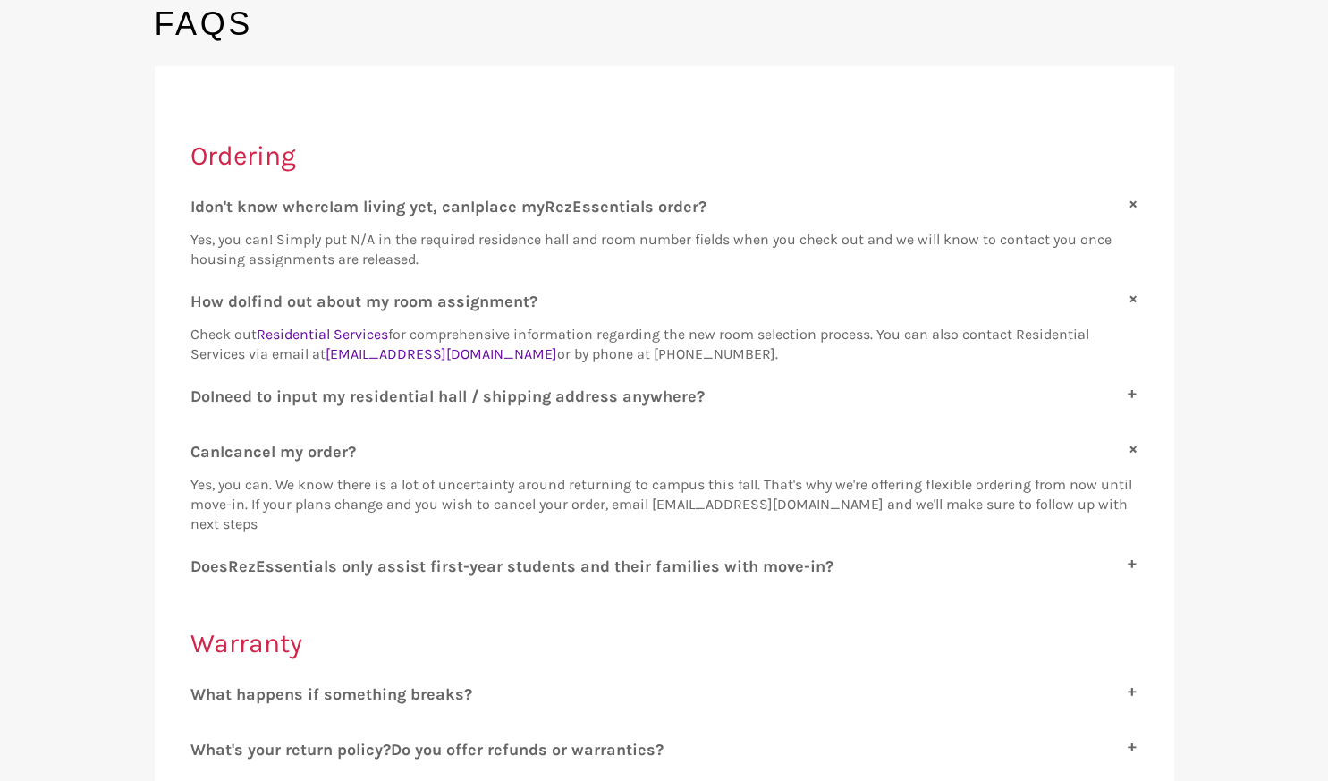
scroll to position [0, 0]
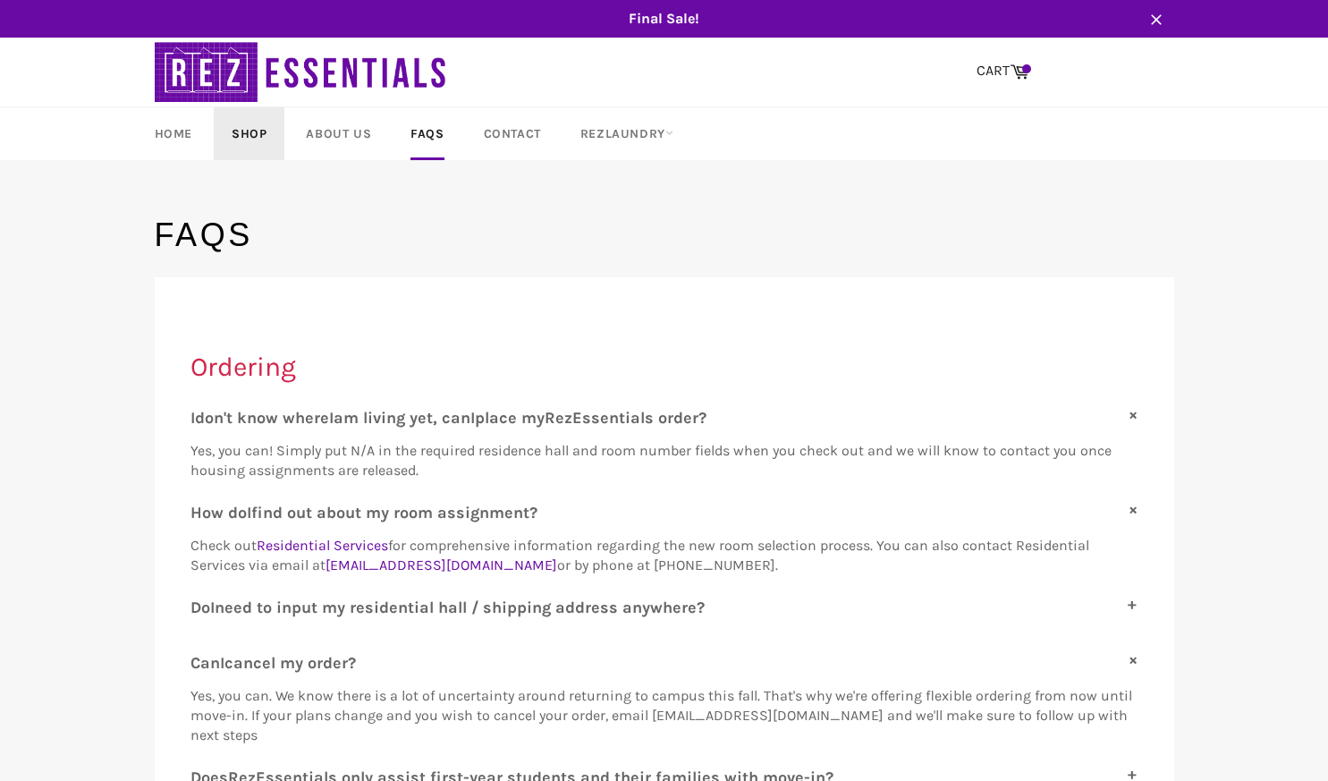
click at [246, 137] on link "Shop" at bounding box center [249, 133] width 71 height 53
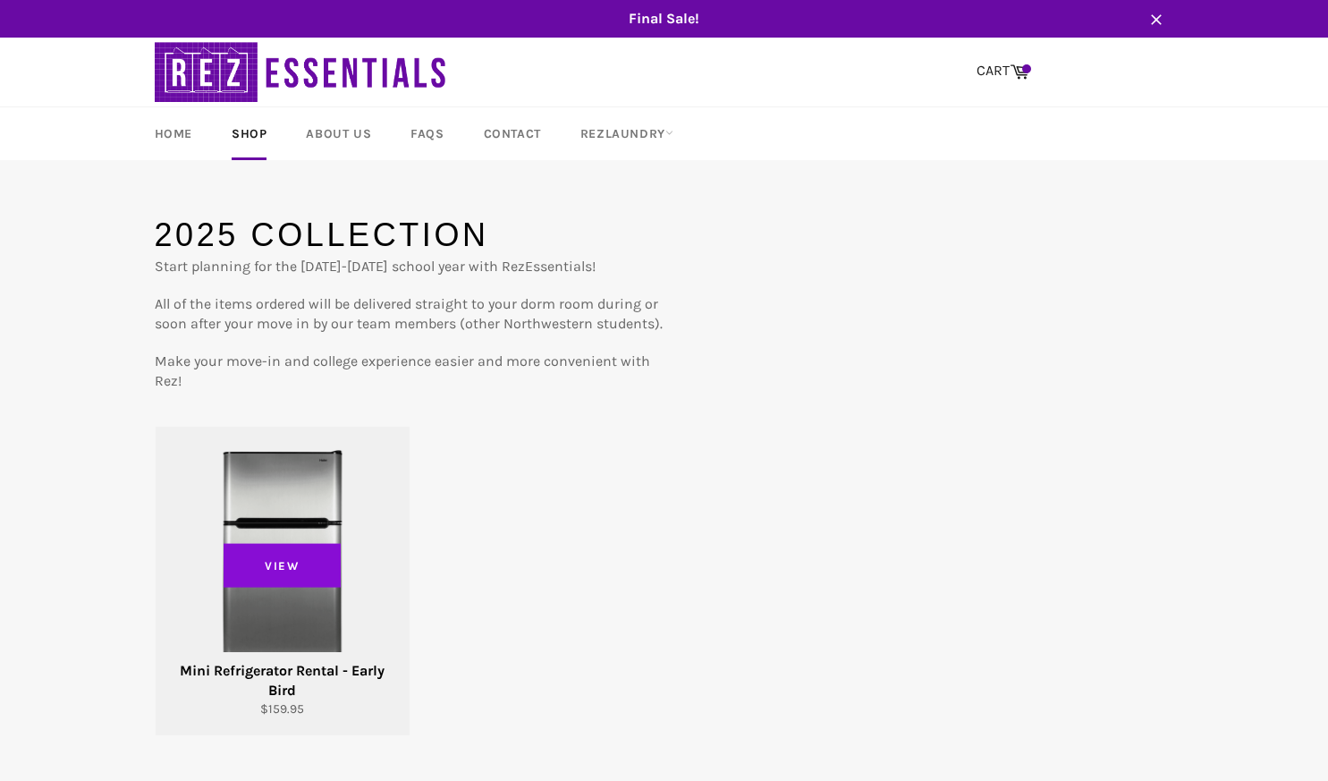
click at [294, 547] on span "View" at bounding box center [283, 565] width 118 height 45
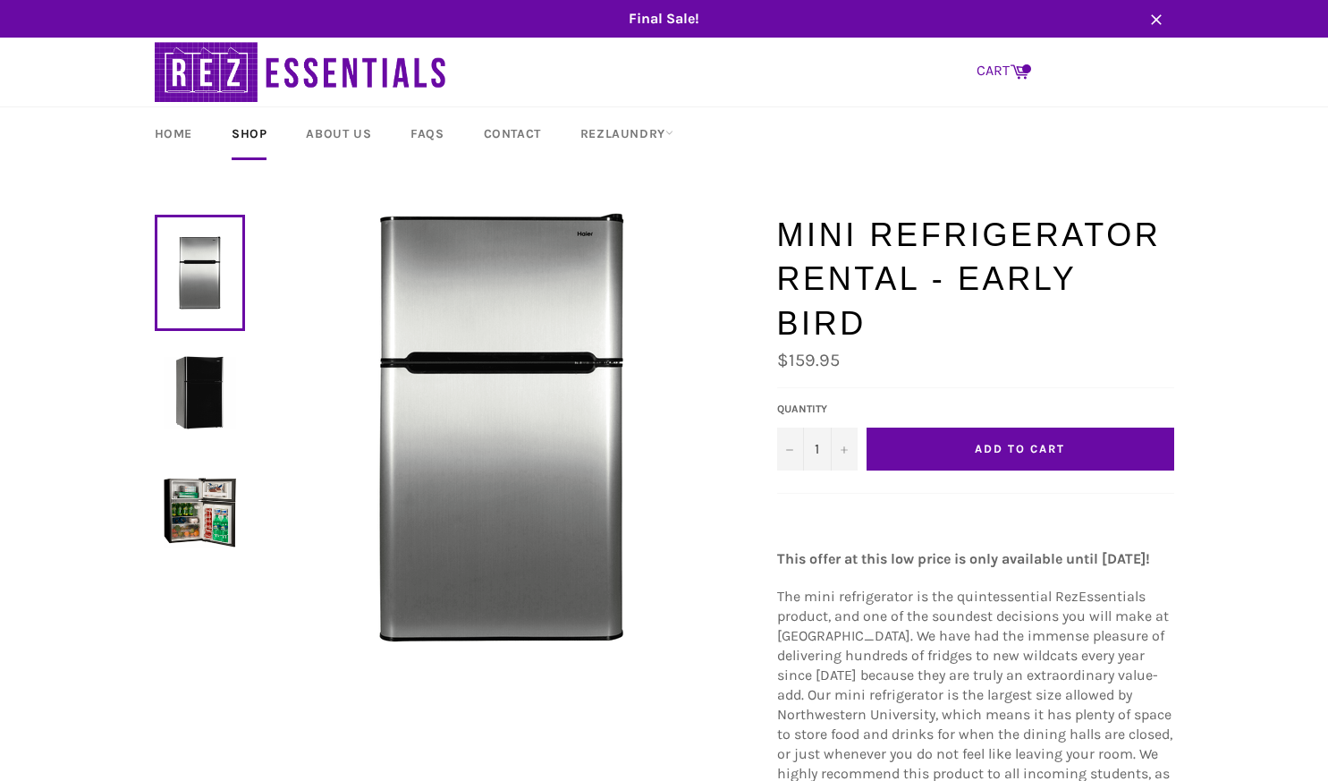
click at [1019, 64] on icon at bounding box center [1020, 71] width 20 height 20
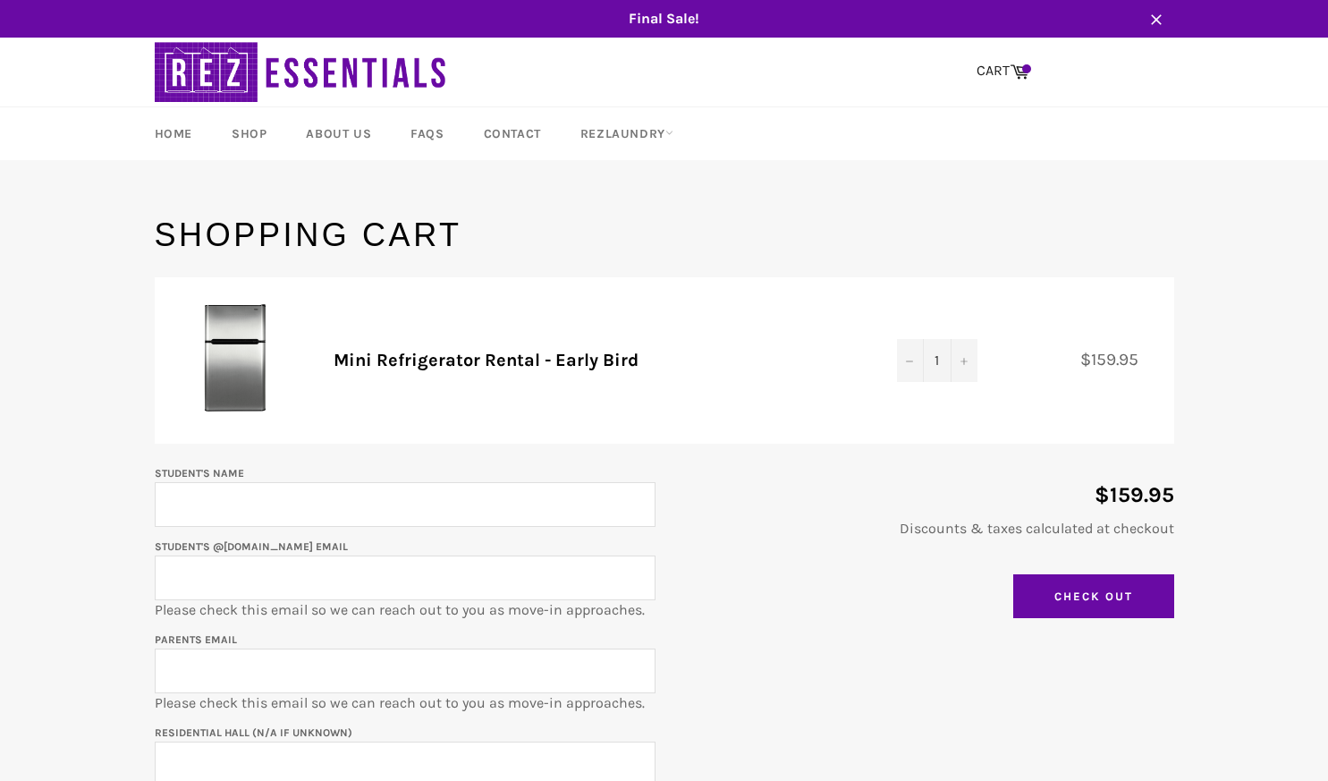
click at [387, 494] on input "Student's Name" at bounding box center [405, 504] width 501 height 45
click at [387, 494] on input "Ellen" at bounding box center [405, 504] width 501 height 45
type input "Ellen Chan"
click at [372, 570] on input "ellenchan2029@u.northwestrn.edu" at bounding box center [405, 578] width 501 height 45
type input "ellenchan2029@u.northwestern.edu"
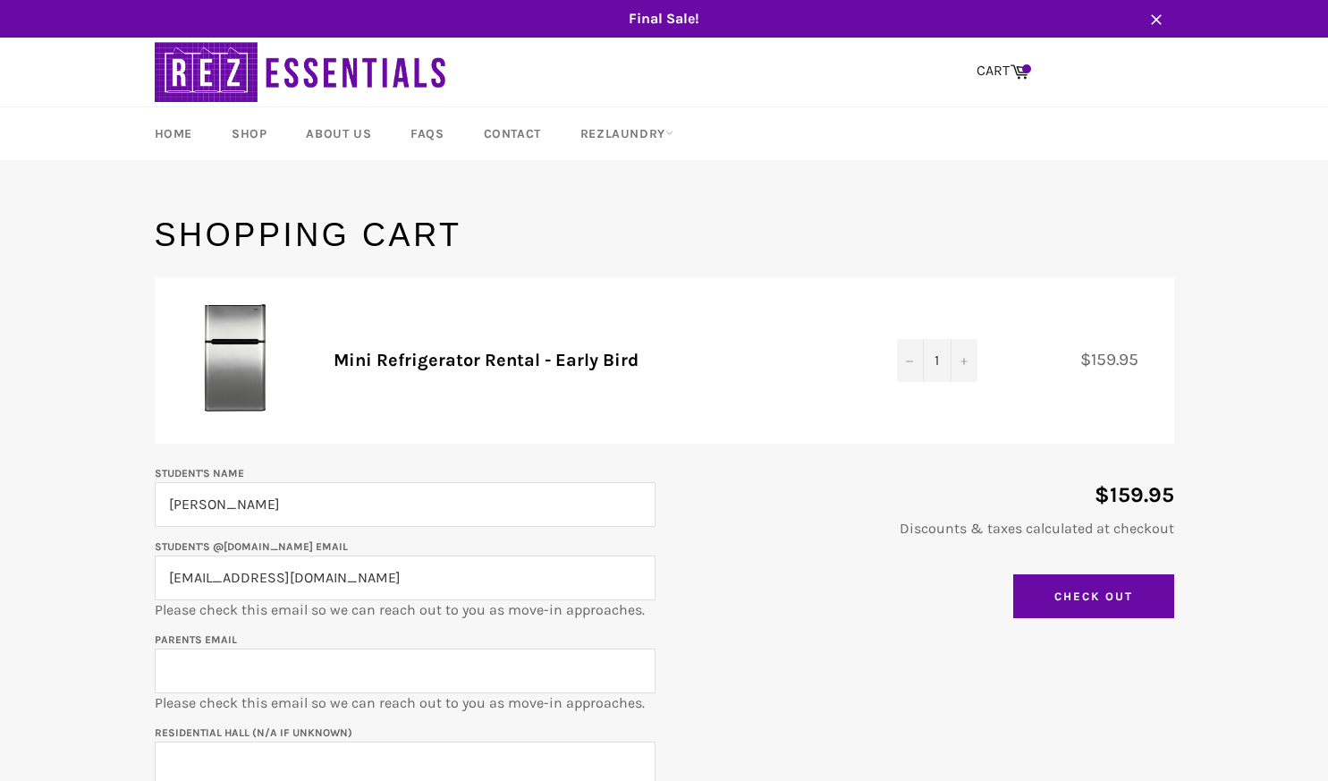
click at [378, 657] on input "Parents email" at bounding box center [405, 671] width 501 height 45
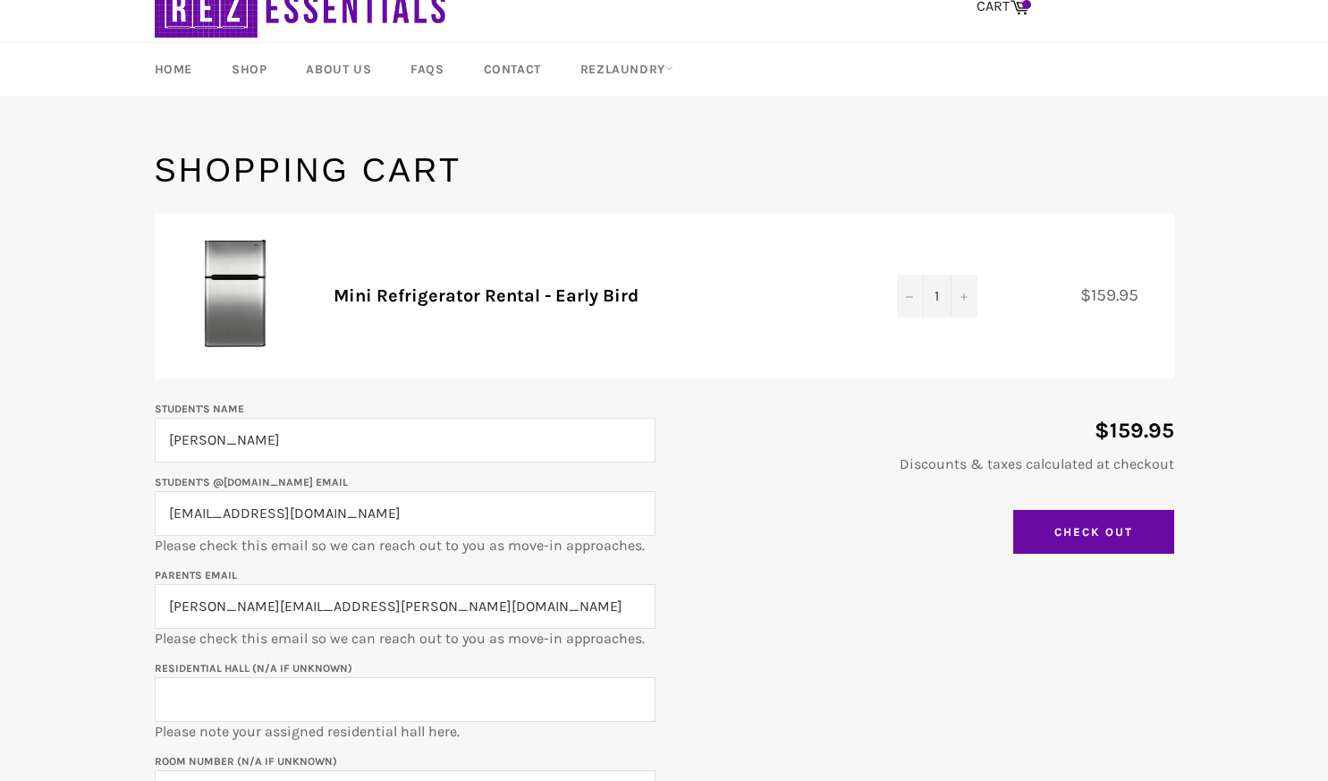
scroll to position [65, 0]
type input "nadine.schnell@gmail.com"
click at [382, 695] on input "Residential Hall (N/A if unknown)" at bounding box center [405, 698] width 501 height 45
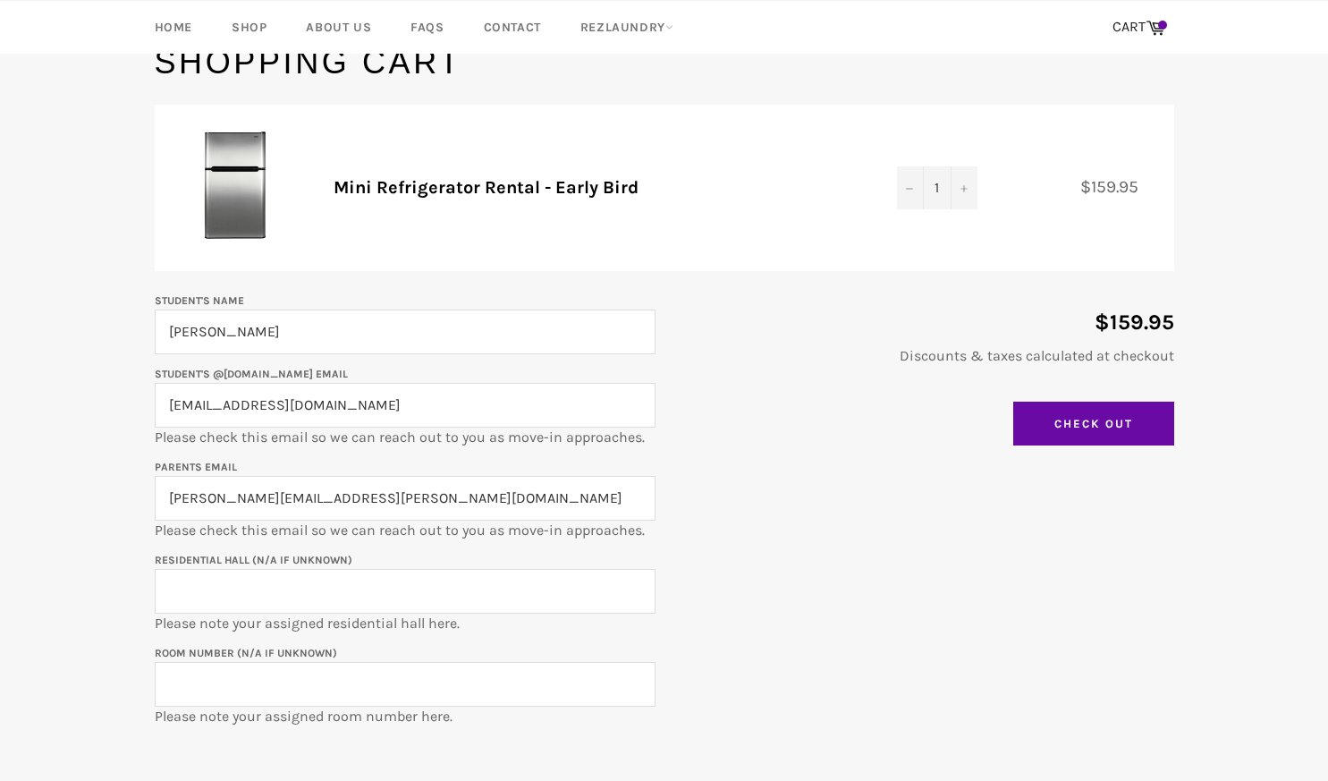
scroll to position [174, 0]
drag, startPoint x: 399, startPoint y: 604, endPoint x: 296, endPoint y: 590, distance: 103.7
click at [296, 590] on input "Residential Hall (N/A if unknown)" at bounding box center [405, 590] width 501 height 45
type input "McCulloch"
click at [365, 681] on input "Room Number (N/A if unknown)" at bounding box center [405, 683] width 501 height 45
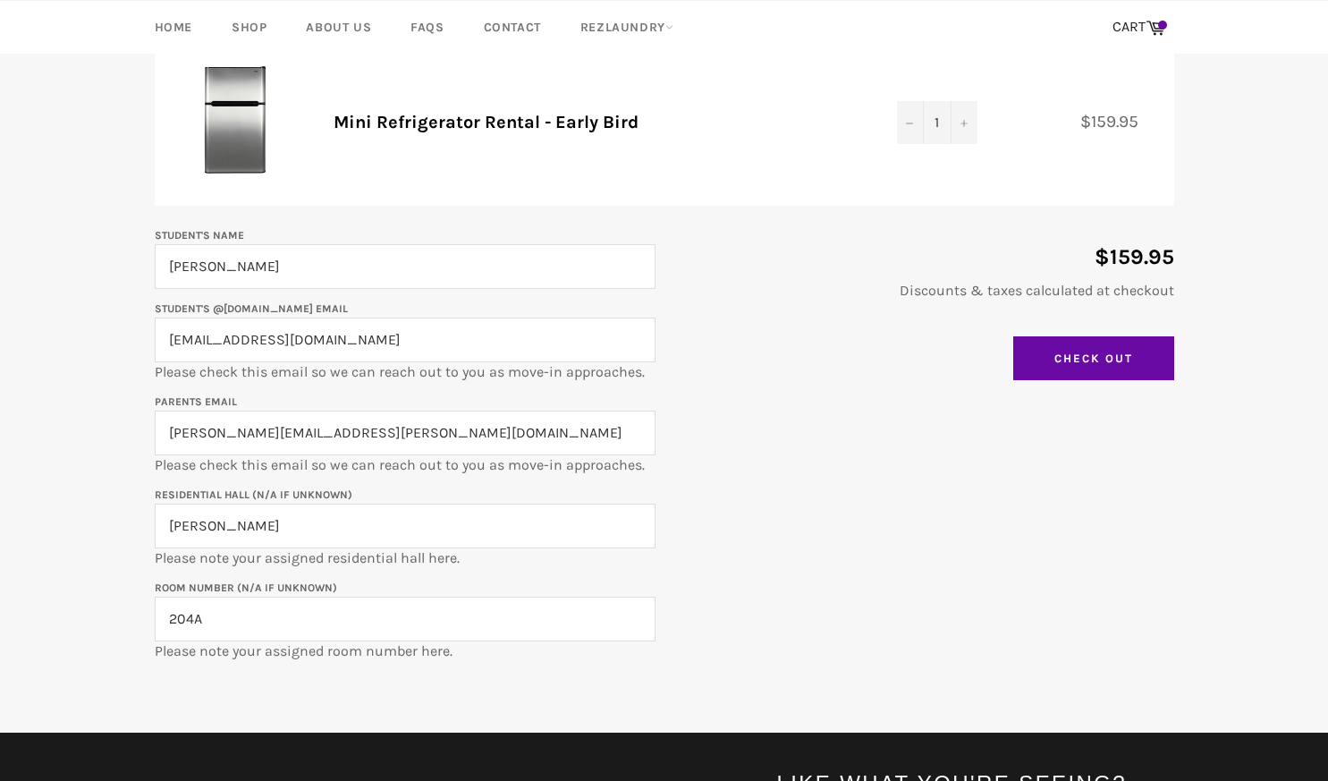
scroll to position [236, 0]
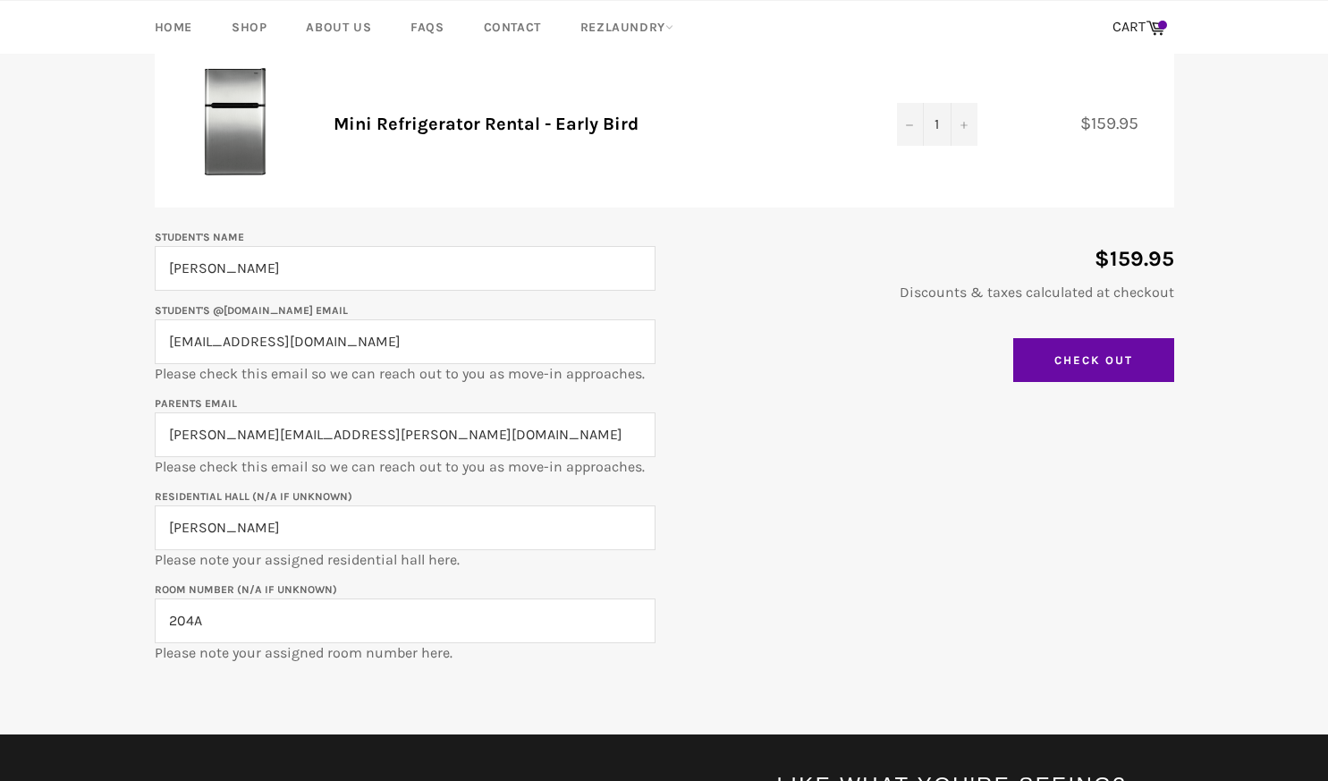
type input "204A"
click at [1115, 361] on input "Check Out" at bounding box center [1094, 360] width 161 height 45
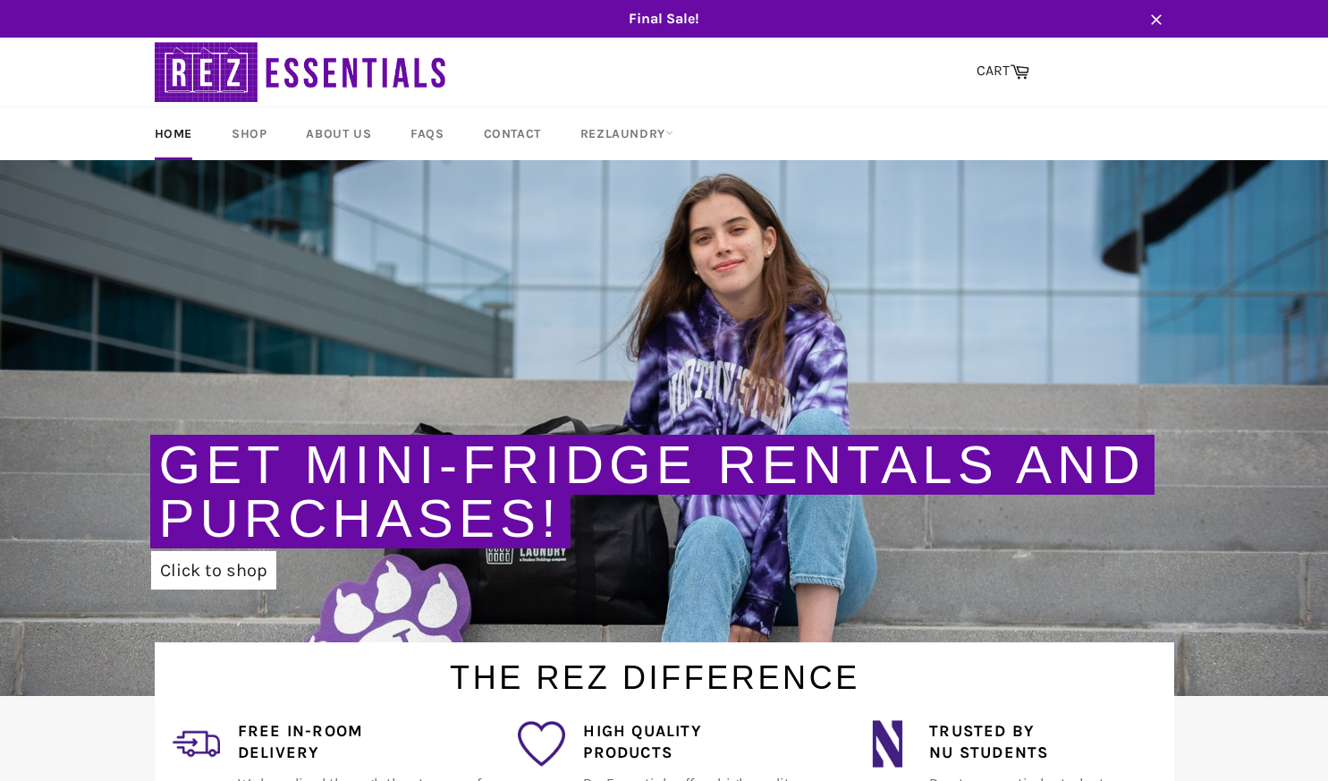
click at [1153, 16] on icon "button" at bounding box center [1156, 19] width 11 height 11
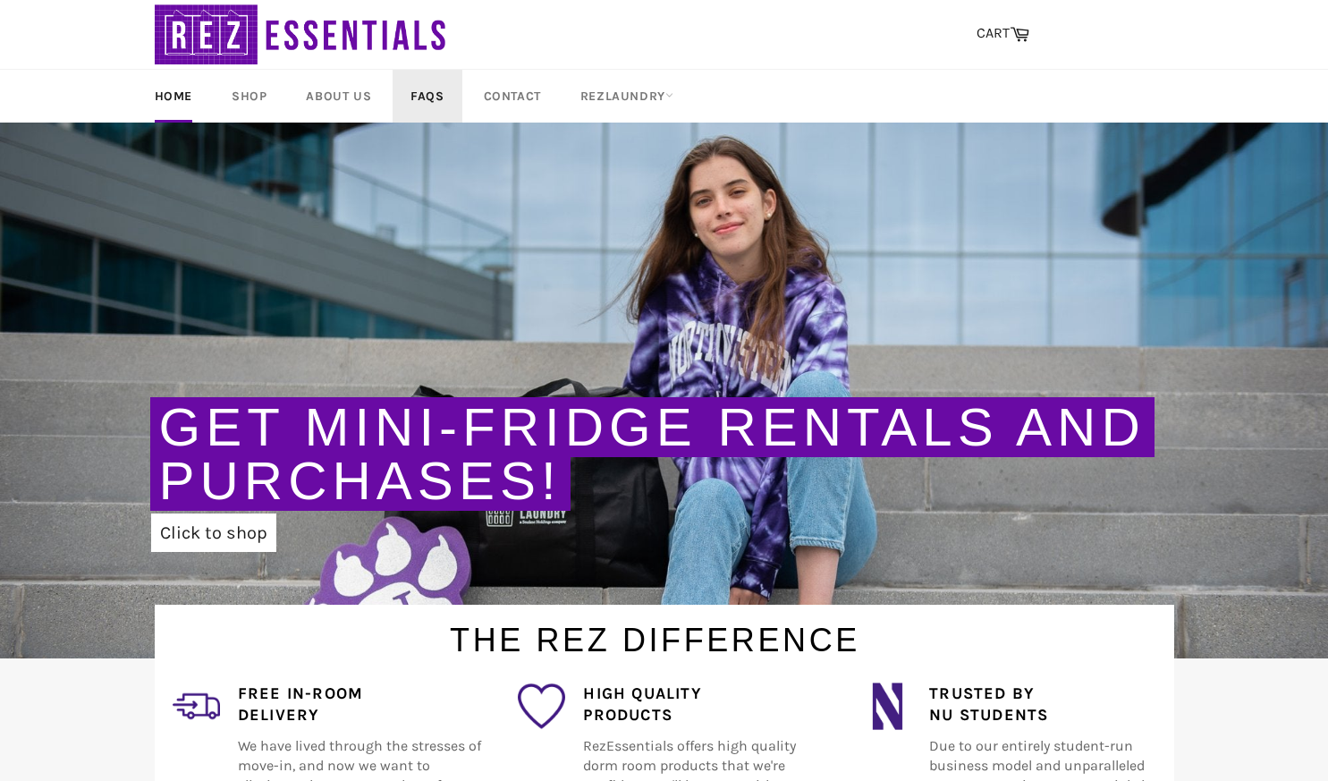
click at [427, 95] on link "FAQs" at bounding box center [427, 96] width 69 height 53
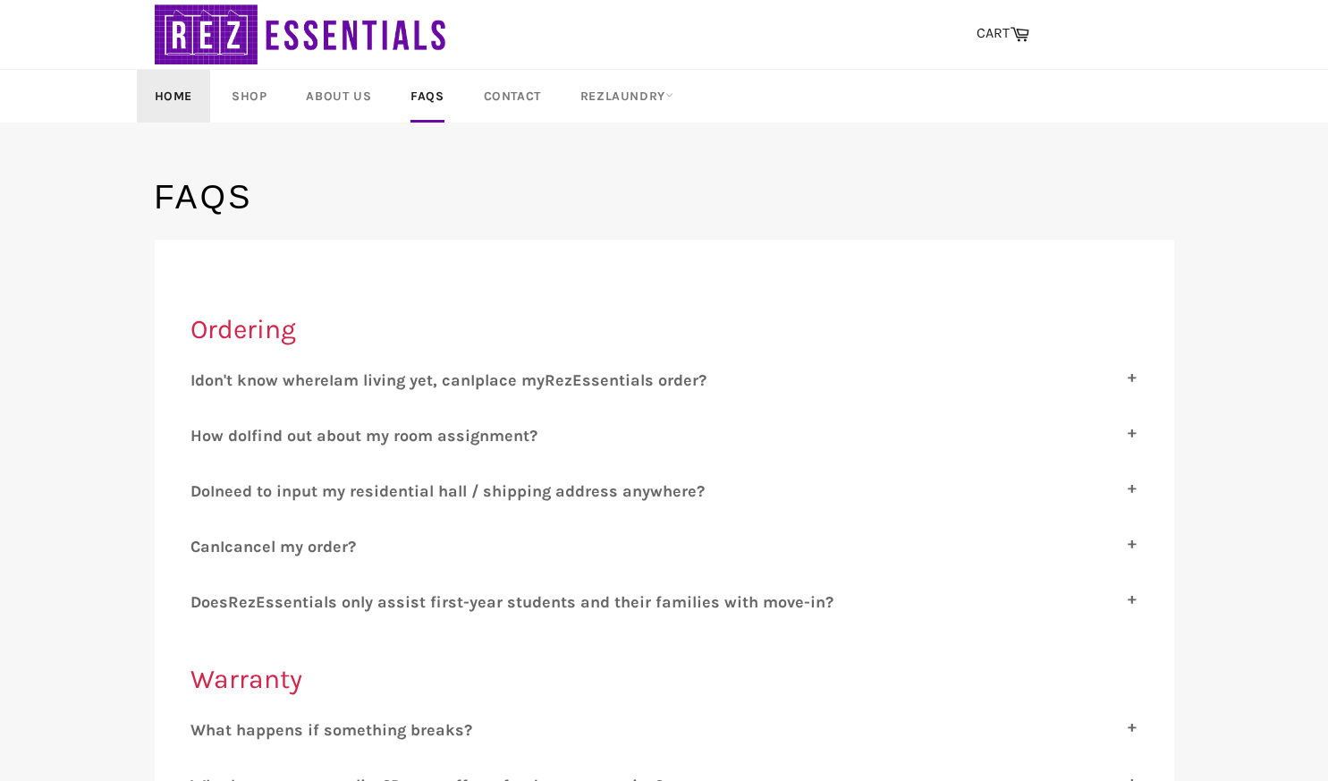
click at [194, 106] on link "Home" at bounding box center [173, 96] width 73 height 53
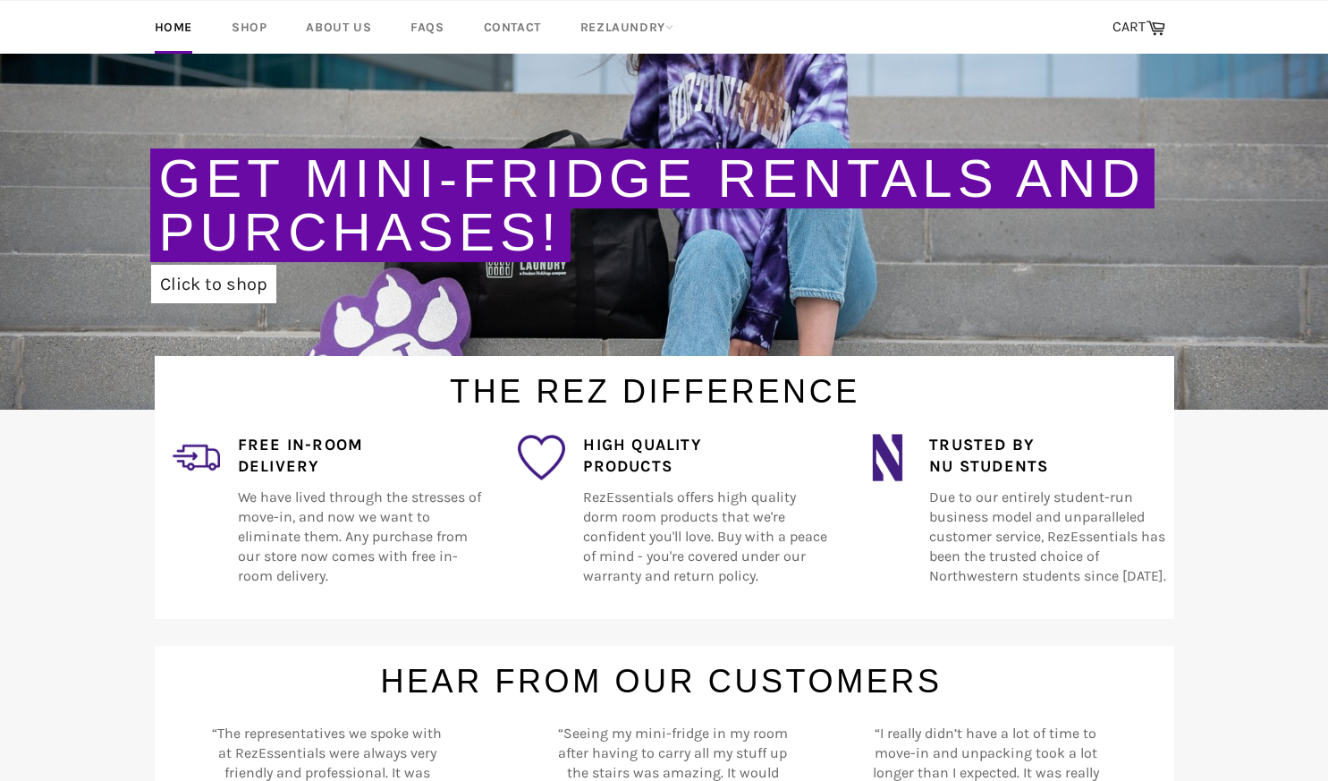
scroll to position [248, 0]
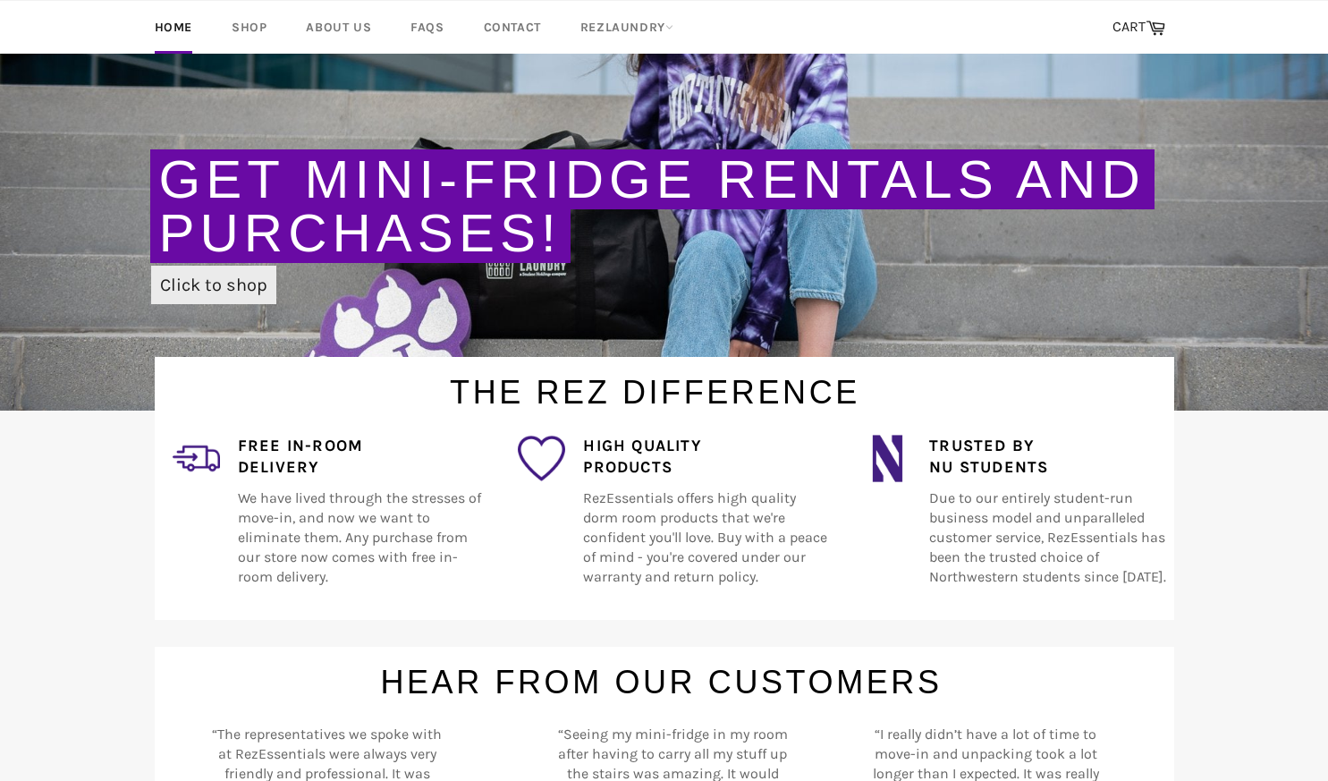
click at [249, 284] on link "Click to shop" at bounding box center [213, 285] width 125 height 38
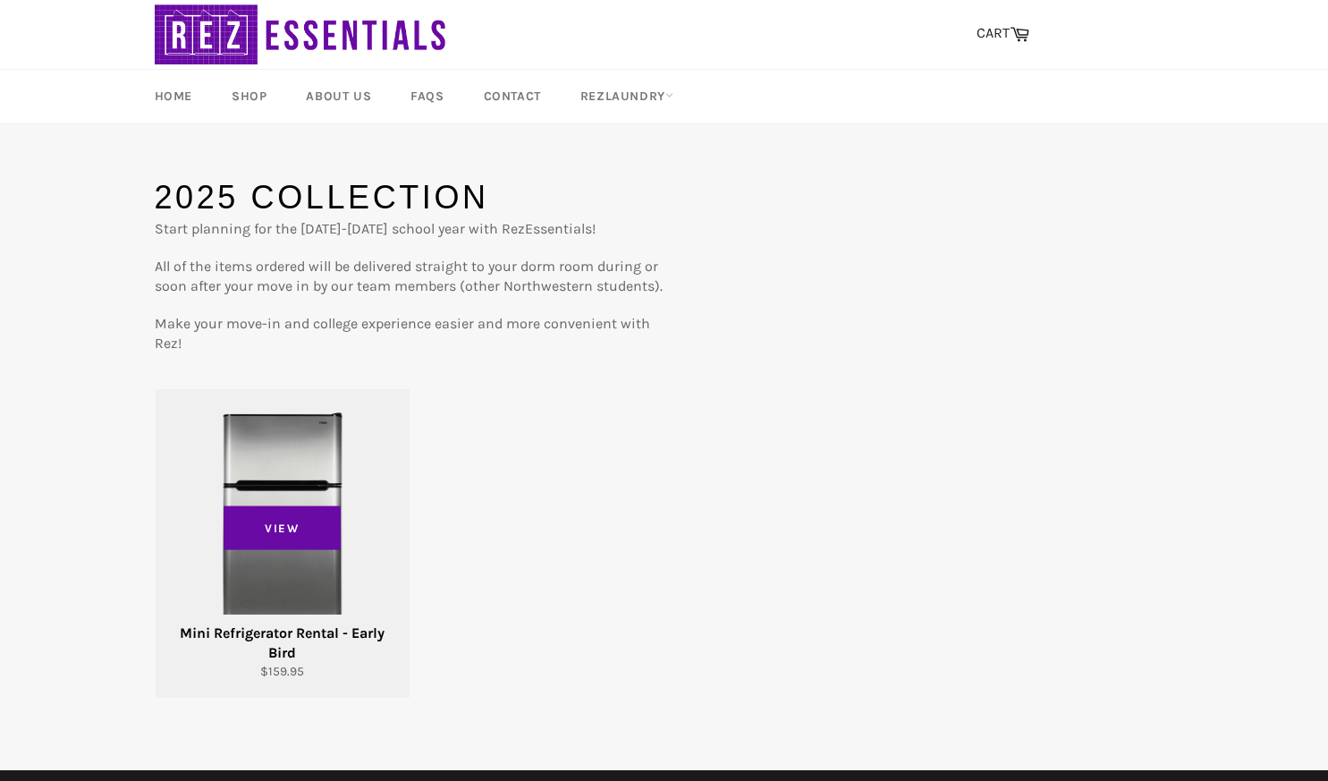
click at [296, 513] on img at bounding box center [282, 516] width 209 height 209
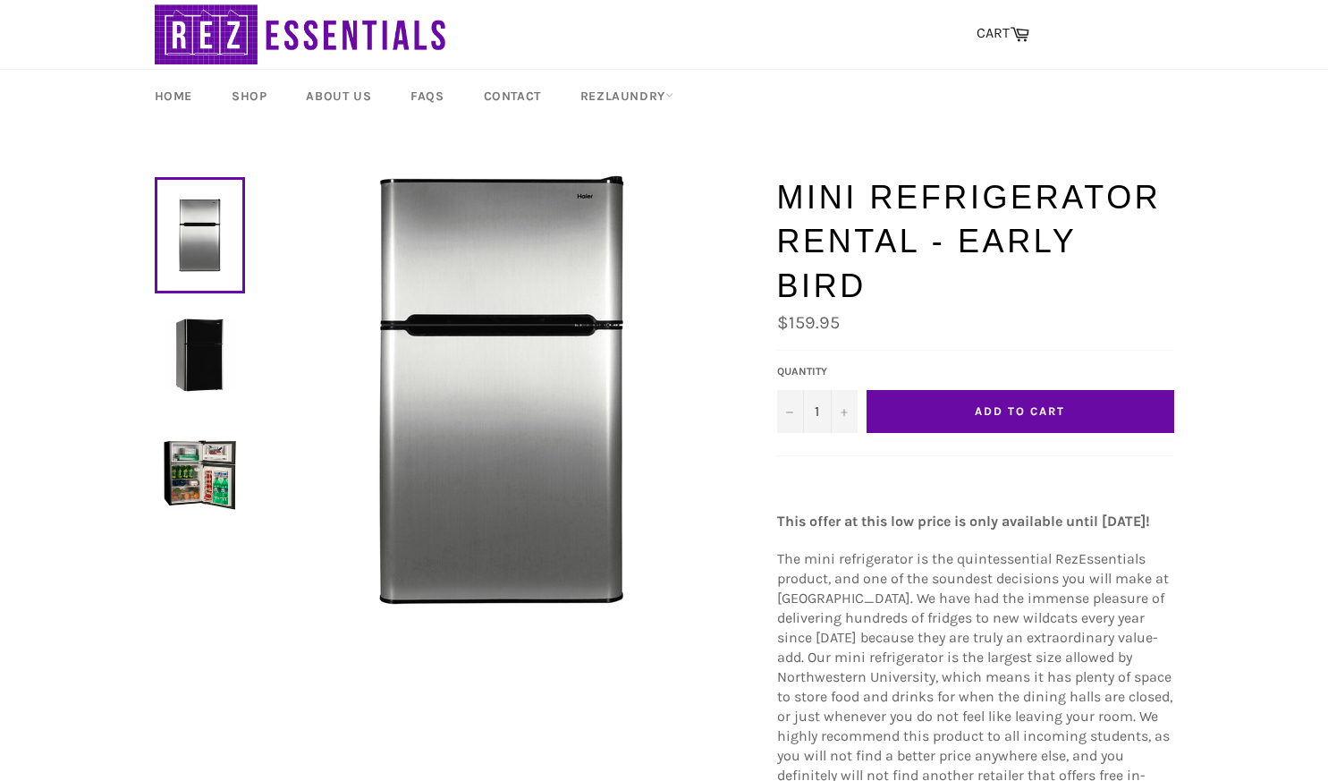
click at [201, 347] on img at bounding box center [200, 354] width 72 height 72
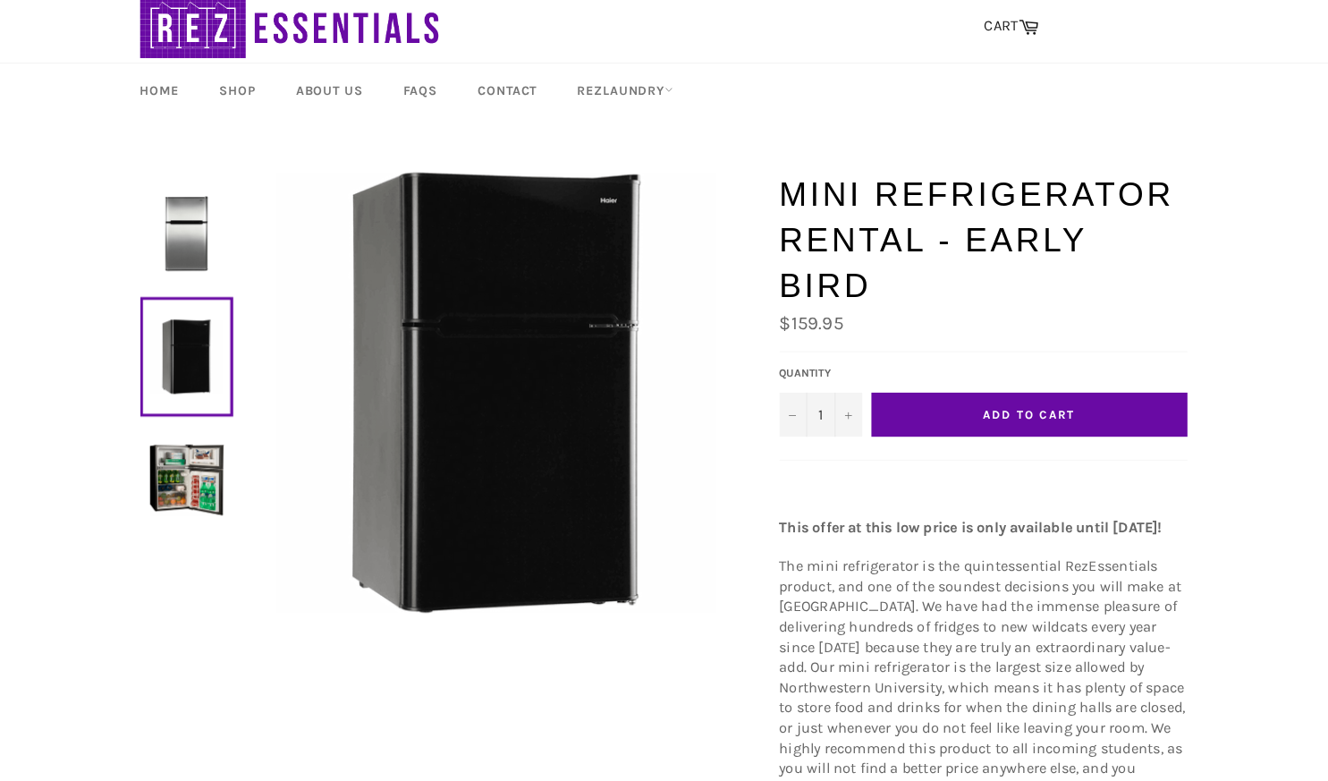
click at [204, 247] on img at bounding box center [200, 235] width 72 height 72
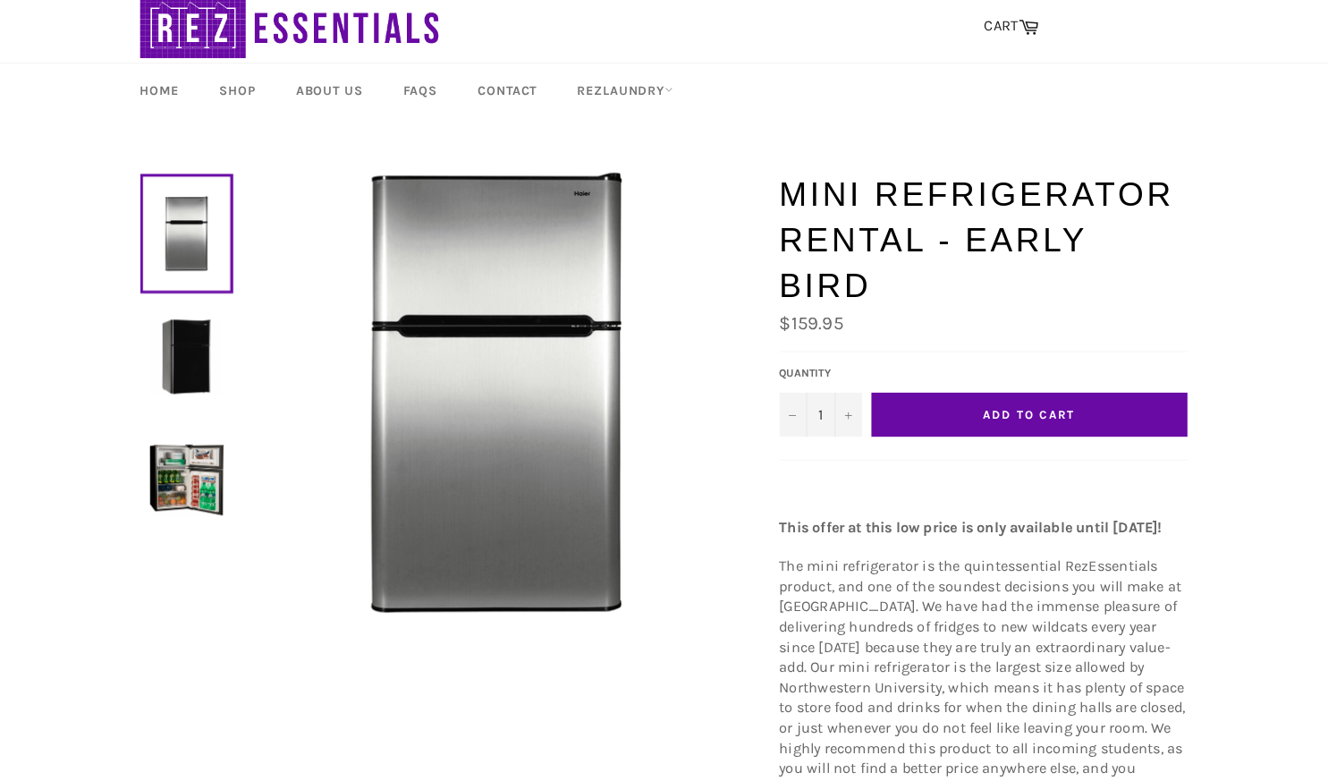
click at [221, 363] on img at bounding box center [200, 354] width 72 height 72
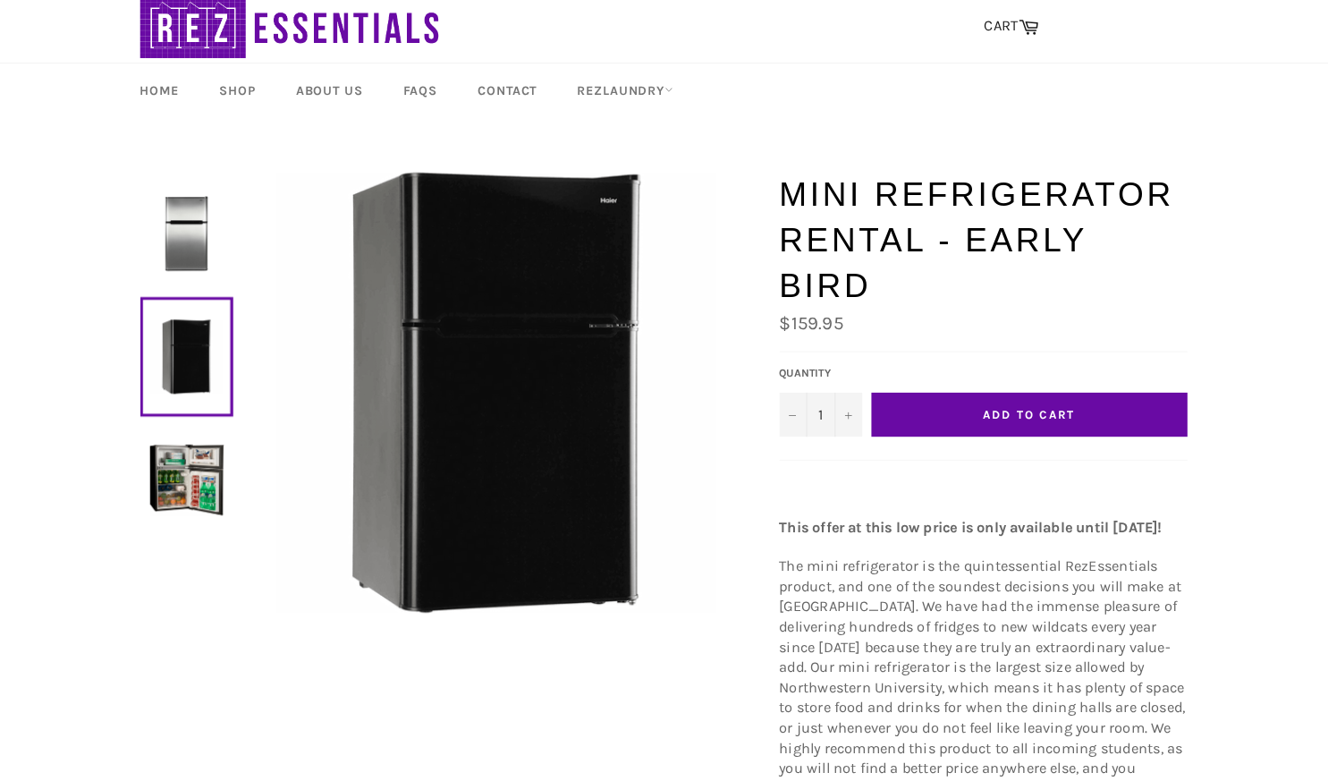
click at [187, 259] on img at bounding box center [200, 235] width 72 height 72
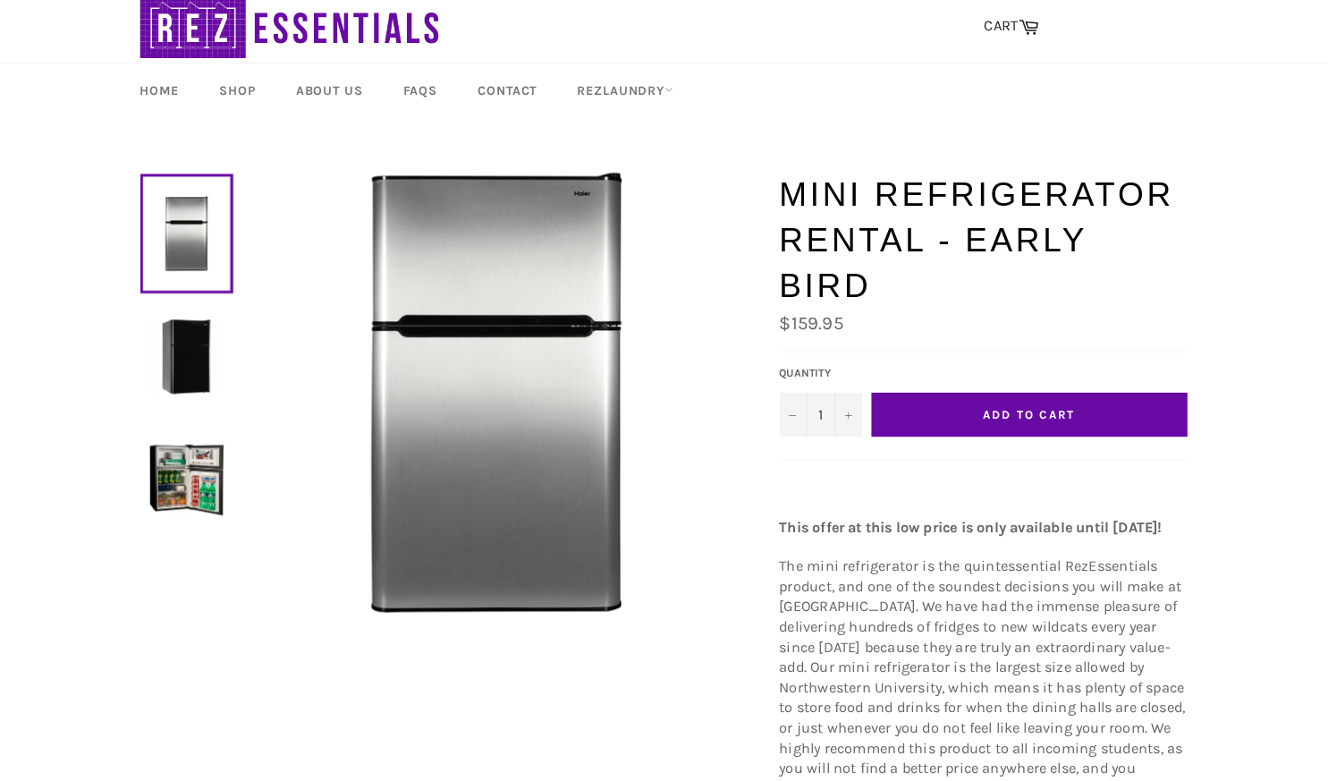
click at [205, 371] on img at bounding box center [200, 354] width 72 height 72
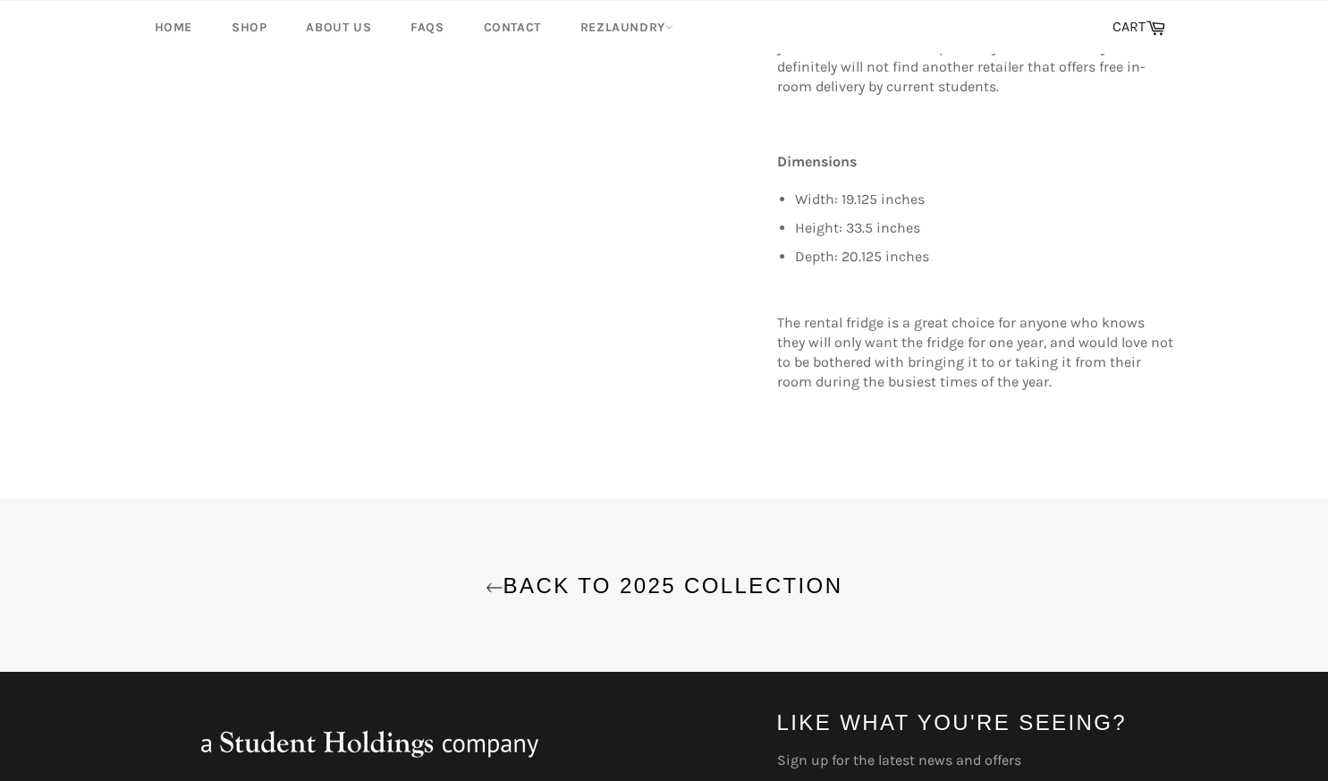
scroll to position [874, 0]
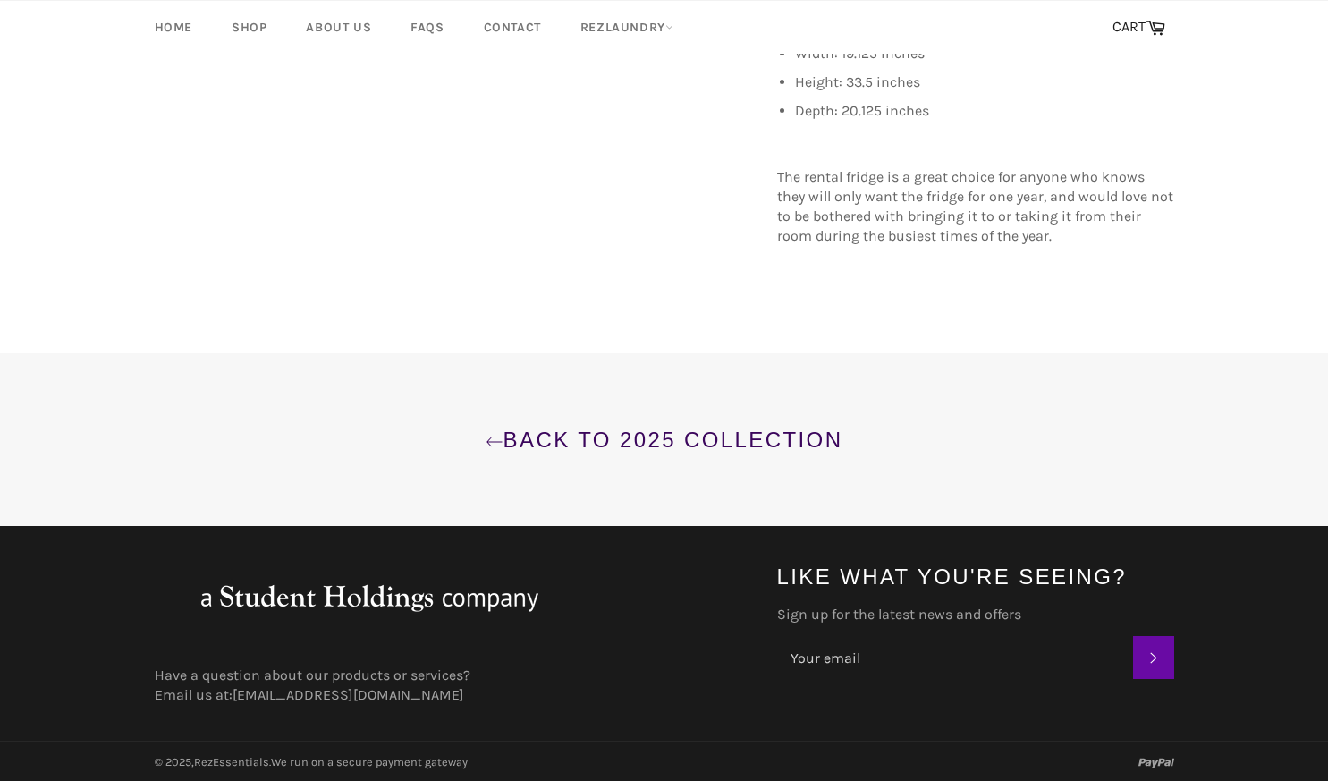
click at [551, 443] on link "Back to 2025 Collection" at bounding box center [664, 440] width 1293 height 30
